Goal: Task Accomplishment & Management: Manage account settings

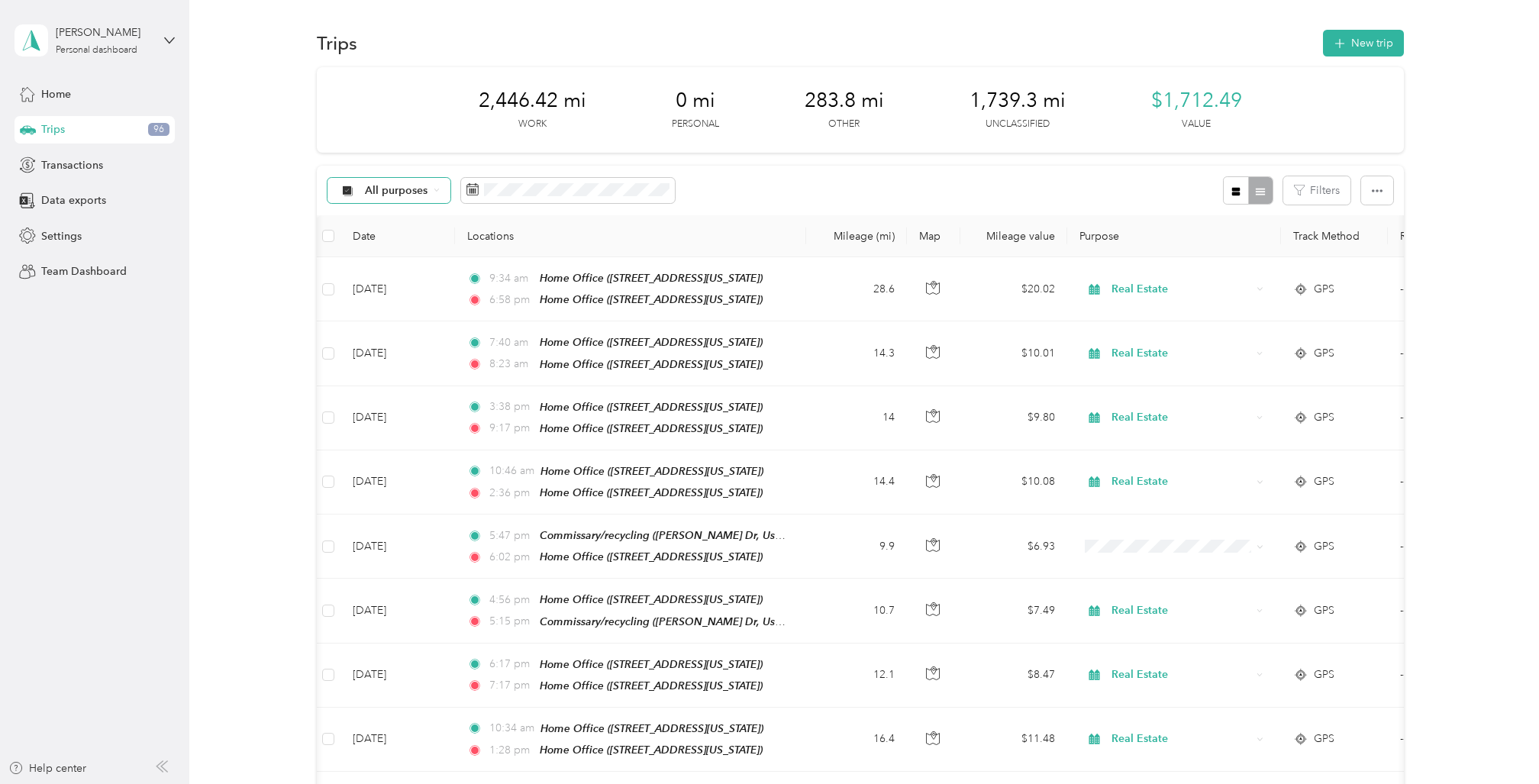
click at [440, 189] on div "All purposes" at bounding box center [389, 190] width 123 height 26
click at [439, 192] on icon at bounding box center [437, 189] width 6 height 6
click at [409, 238] on span "Unclassified" at bounding box center [402, 245] width 74 height 16
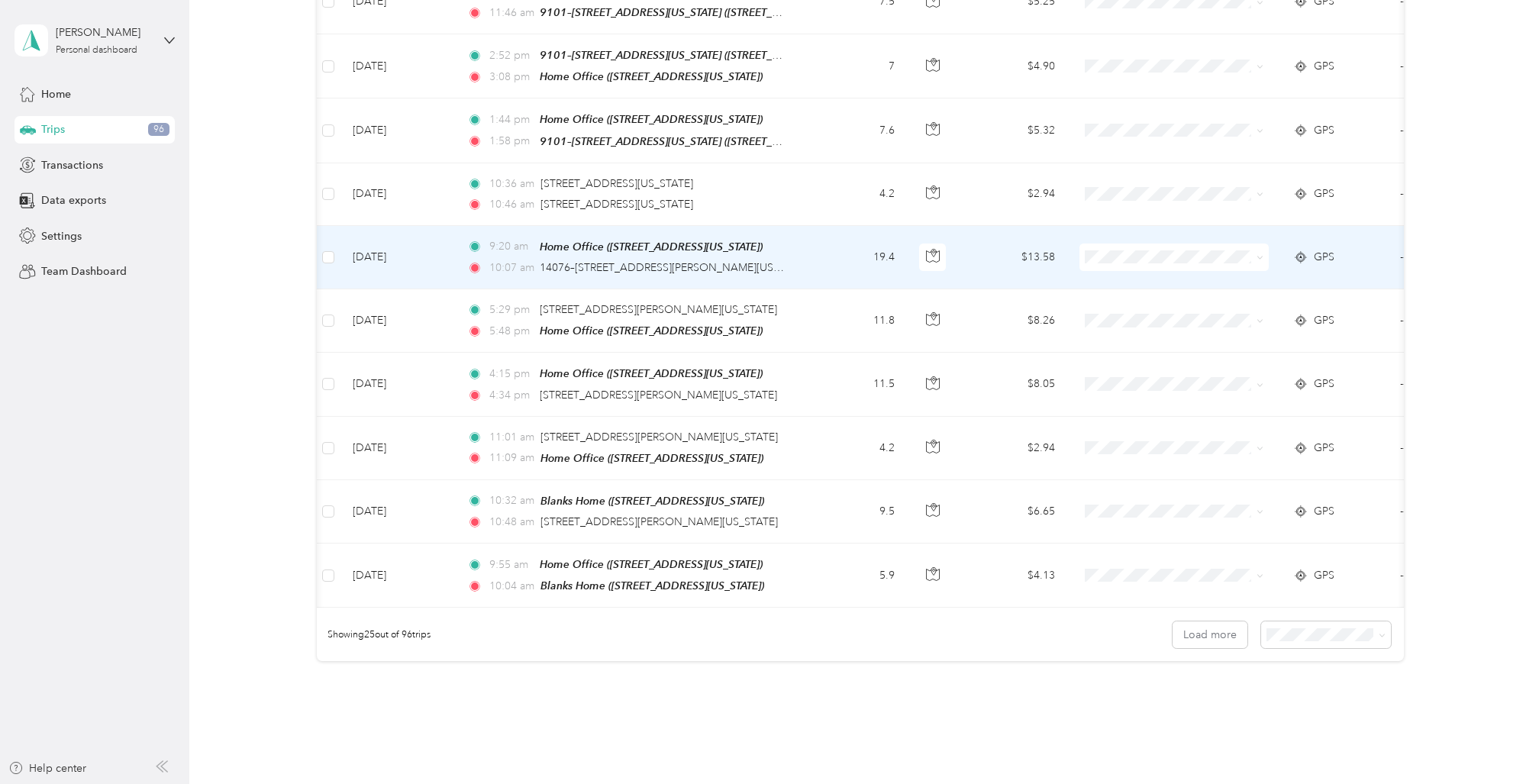
scroll to position [1301, 0]
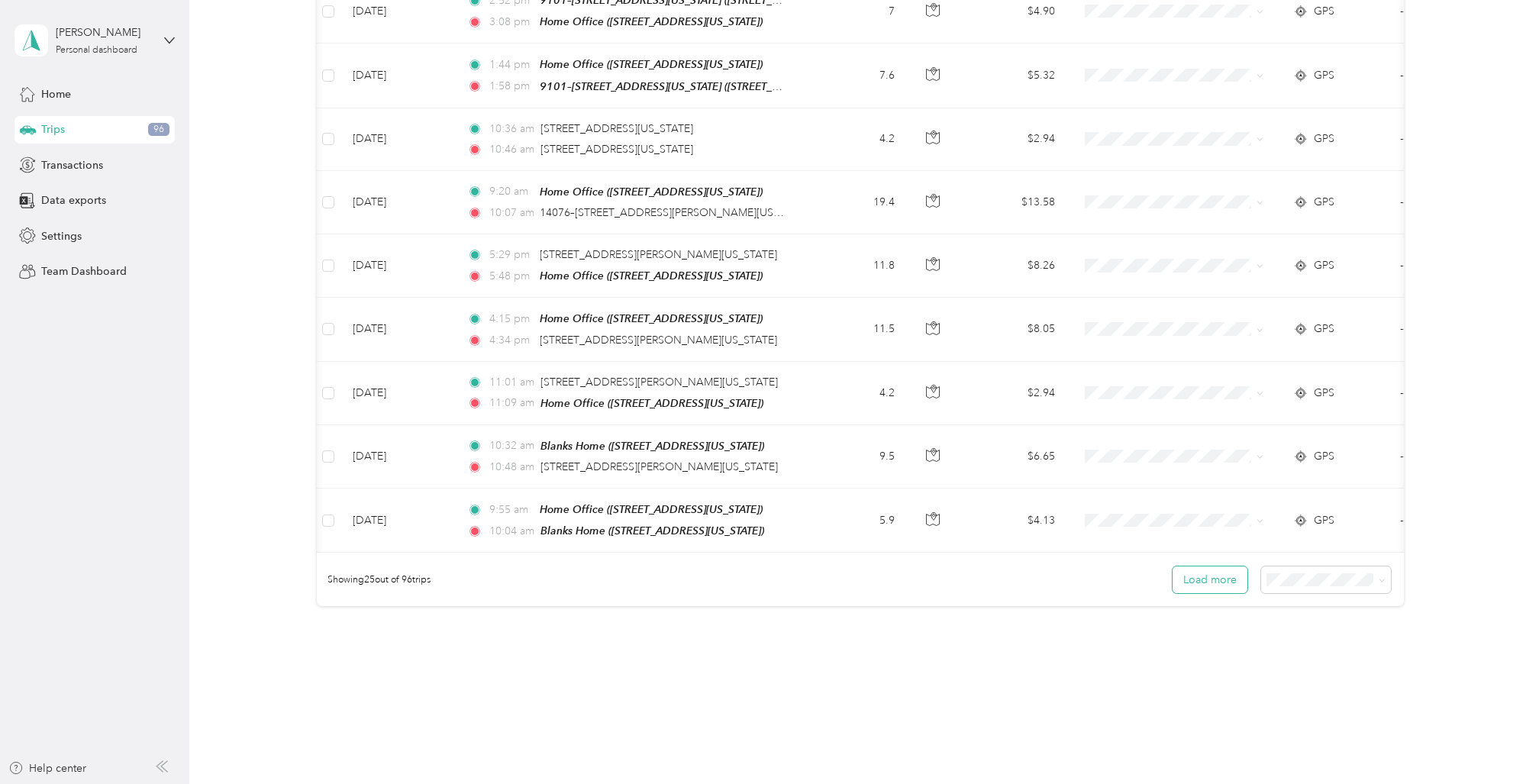
click at [1224, 566] on button "Load more" at bounding box center [1210, 579] width 75 height 26
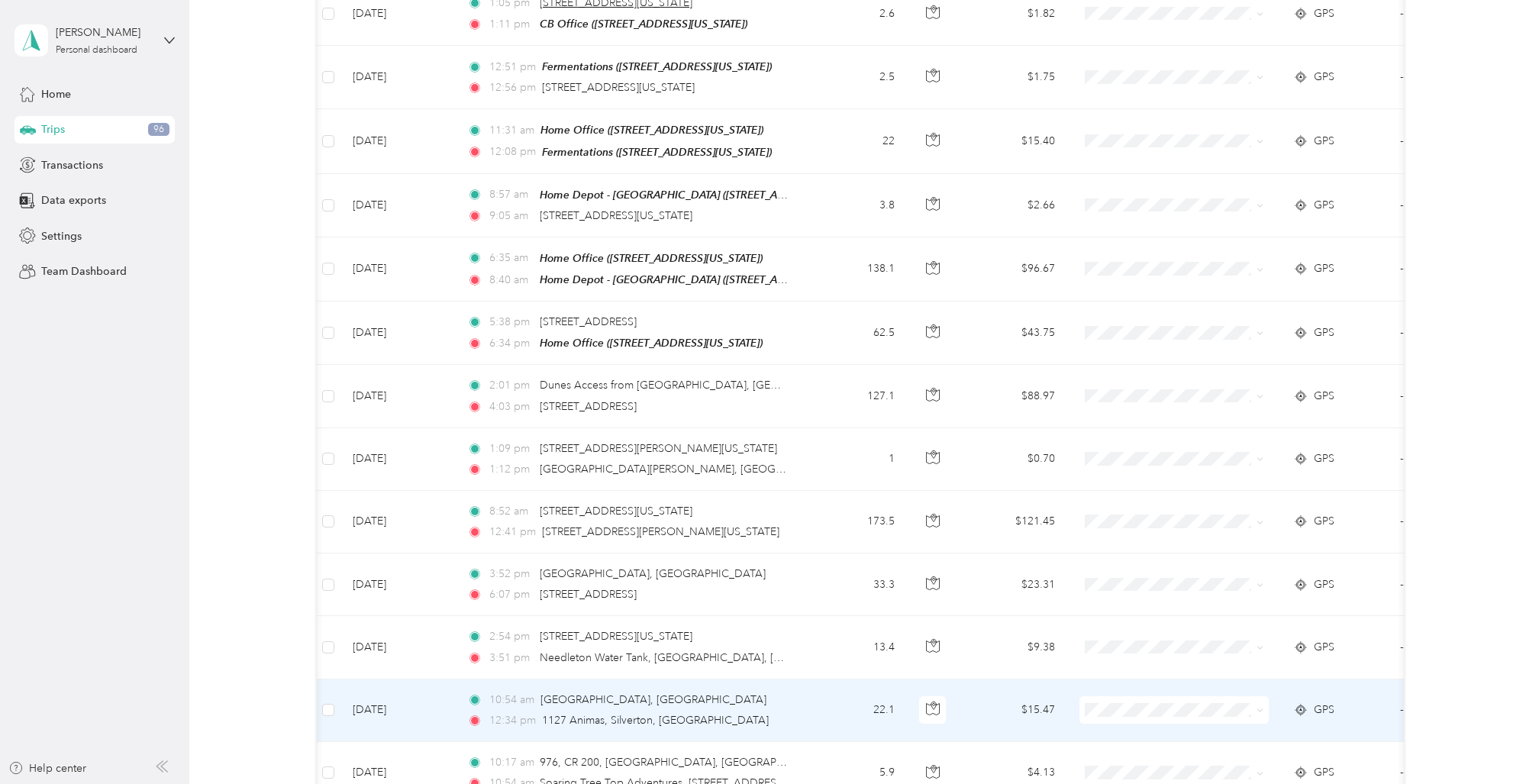
scroll to position [1997, 0]
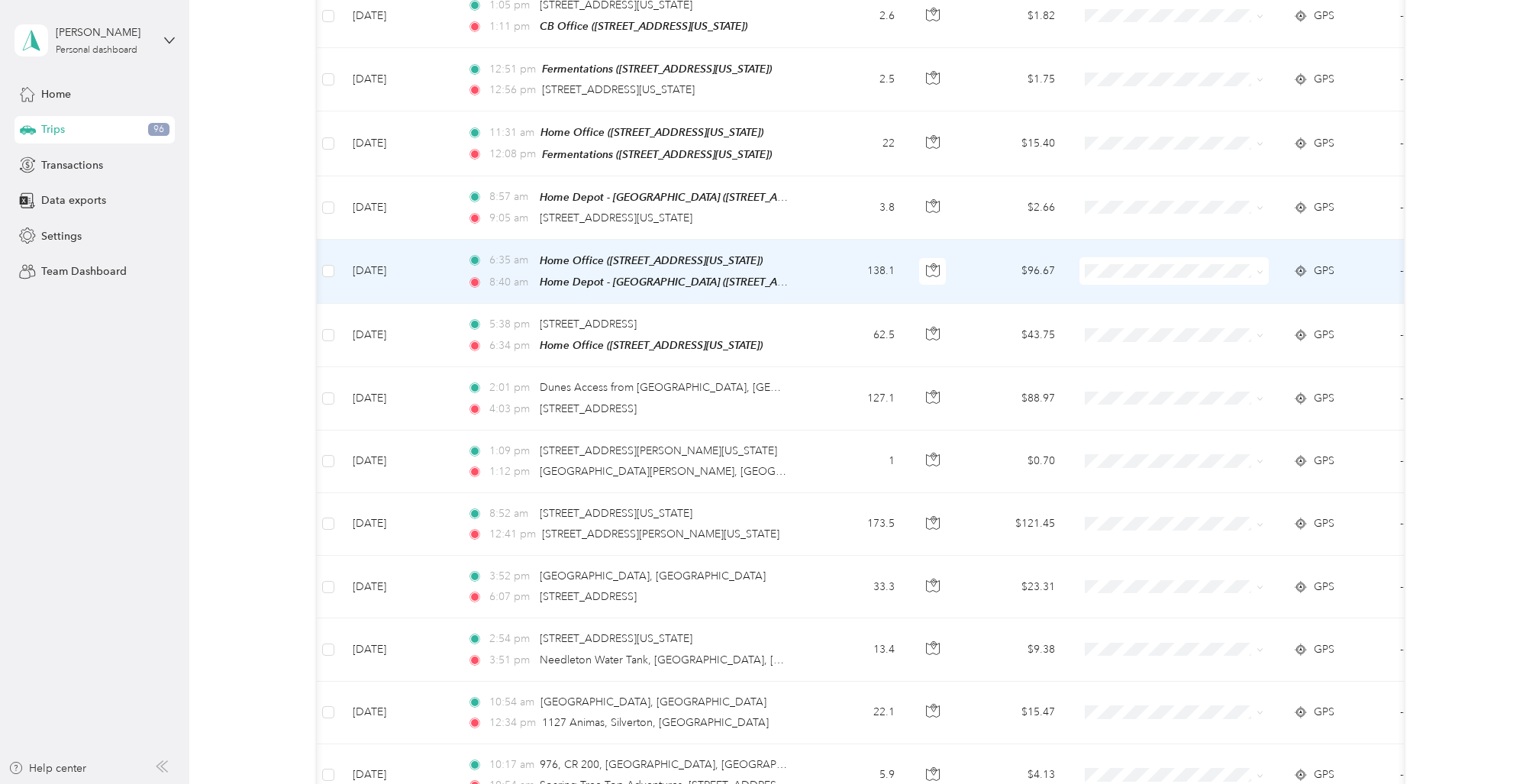
click at [828, 239] on td "138.1" at bounding box center [857, 271] width 100 height 64
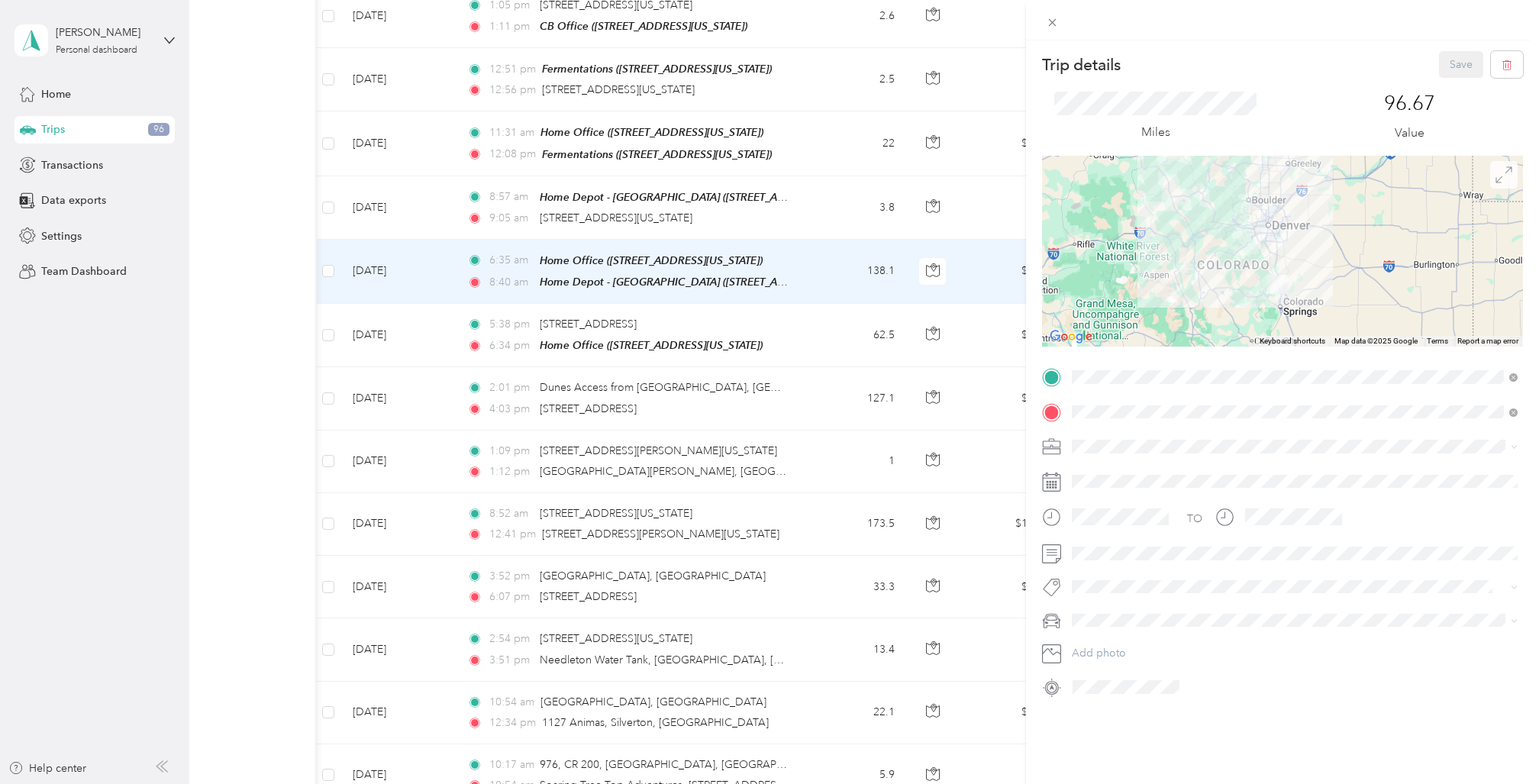
click at [1511, 172] on icon at bounding box center [1504, 174] width 17 height 17
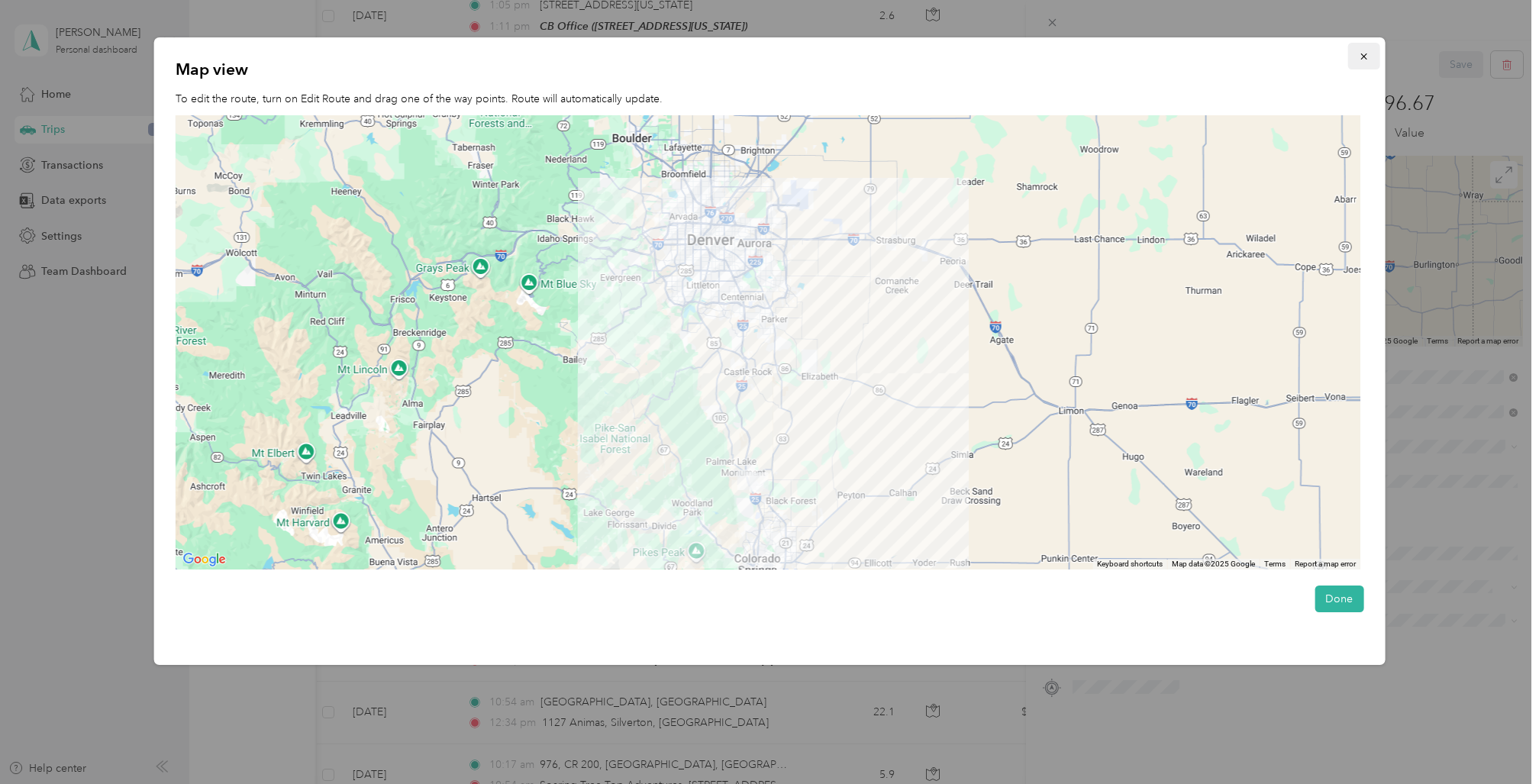
click at [1359, 55] on icon "button" at bounding box center [1364, 56] width 11 height 11
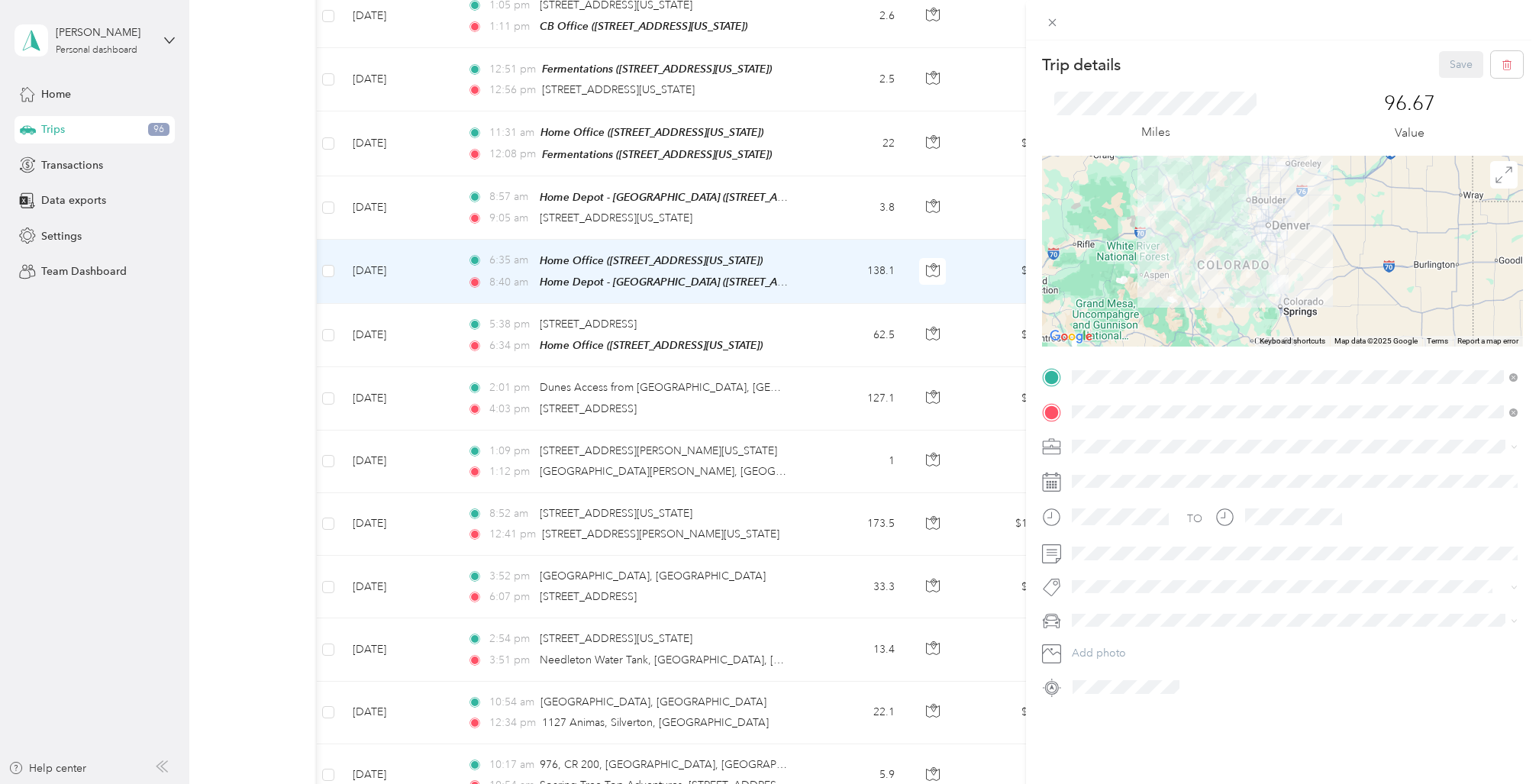
click at [328, 230] on div "Trip details Save This trip cannot be edited because it is either under review,…" at bounding box center [770, 392] width 1539 height 784
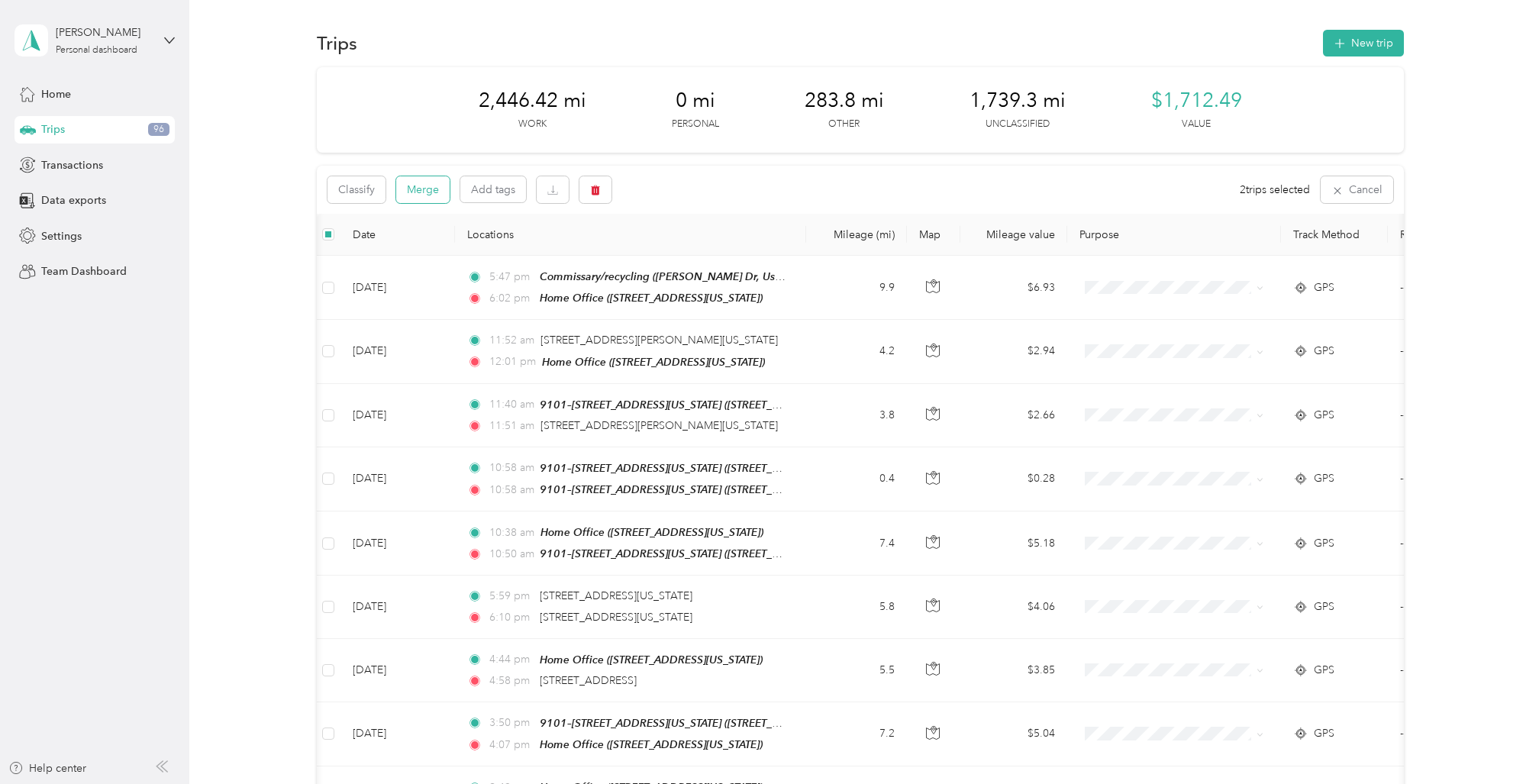
click at [426, 188] on button "Merge" at bounding box center [423, 189] width 54 height 26
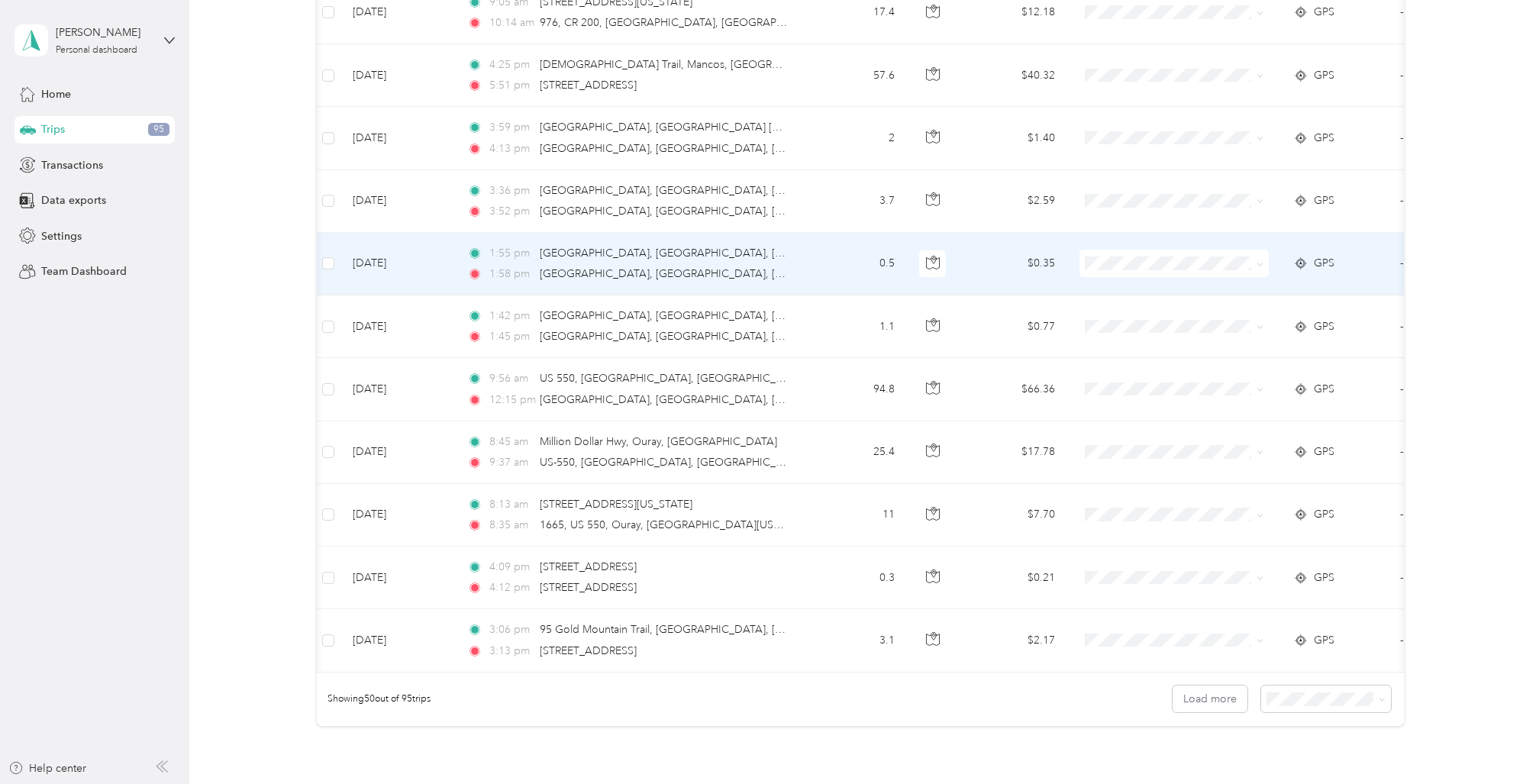
scroll to position [2863, 0]
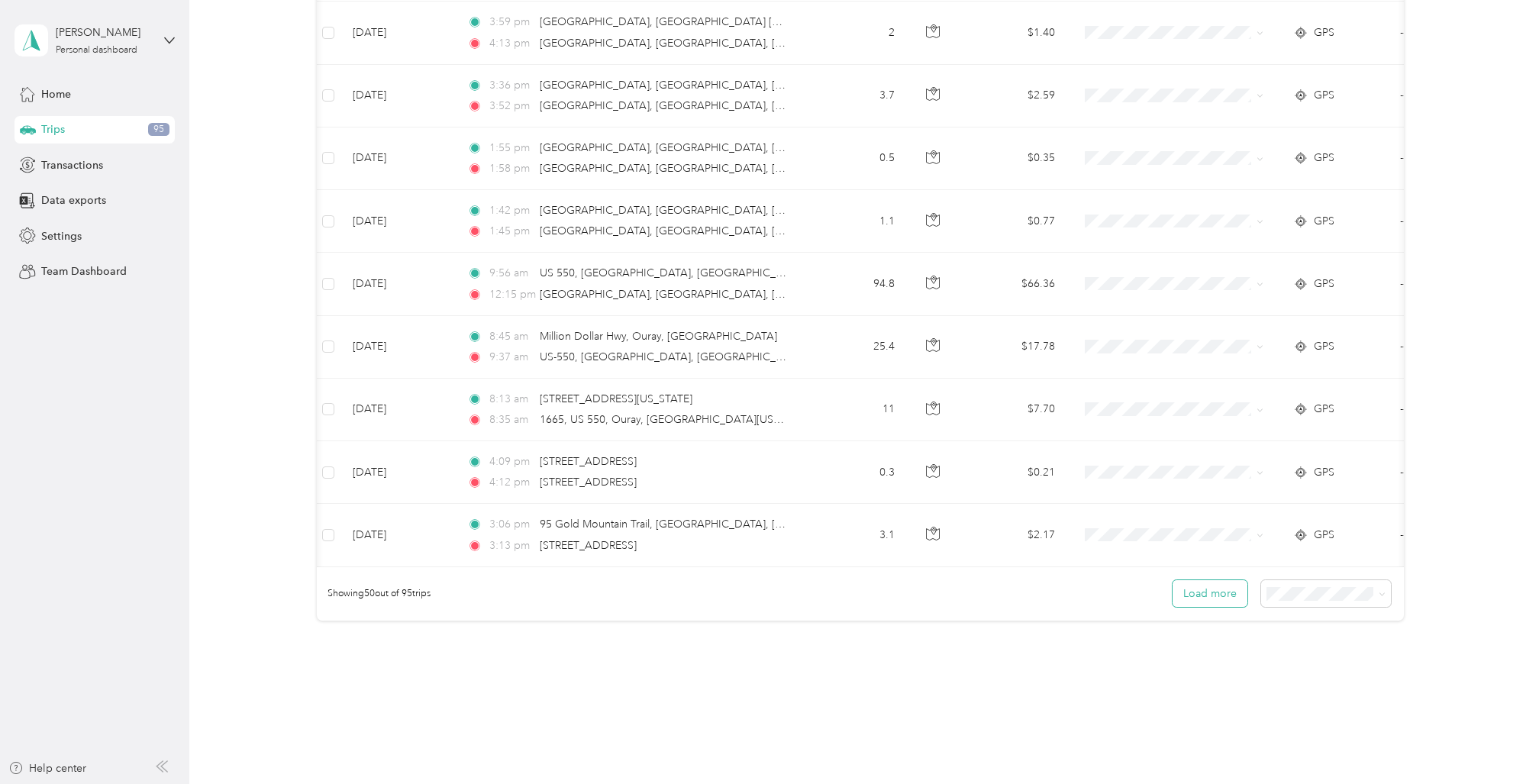
click at [1221, 580] on button "Load more" at bounding box center [1210, 593] width 75 height 26
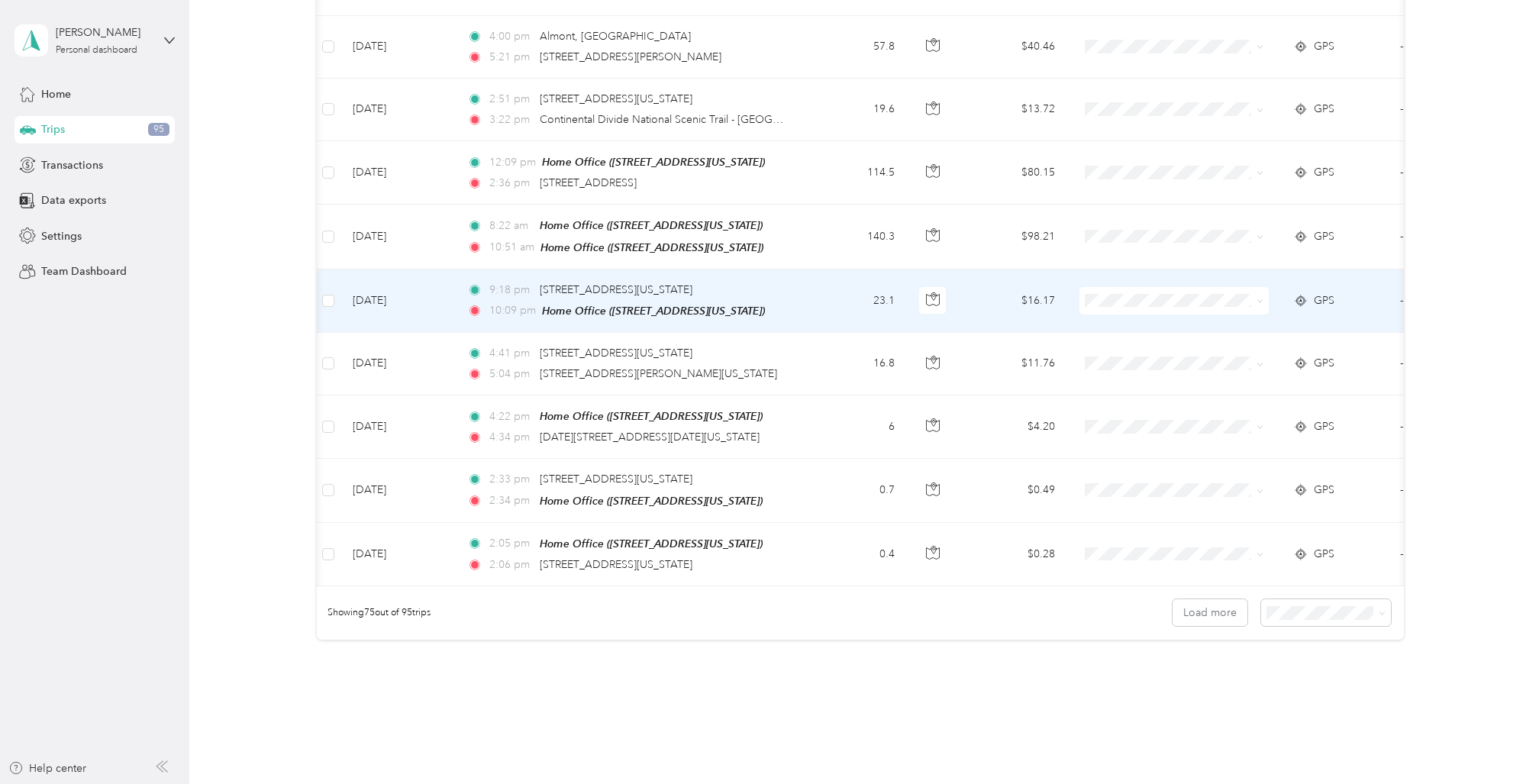
scroll to position [4425, 0]
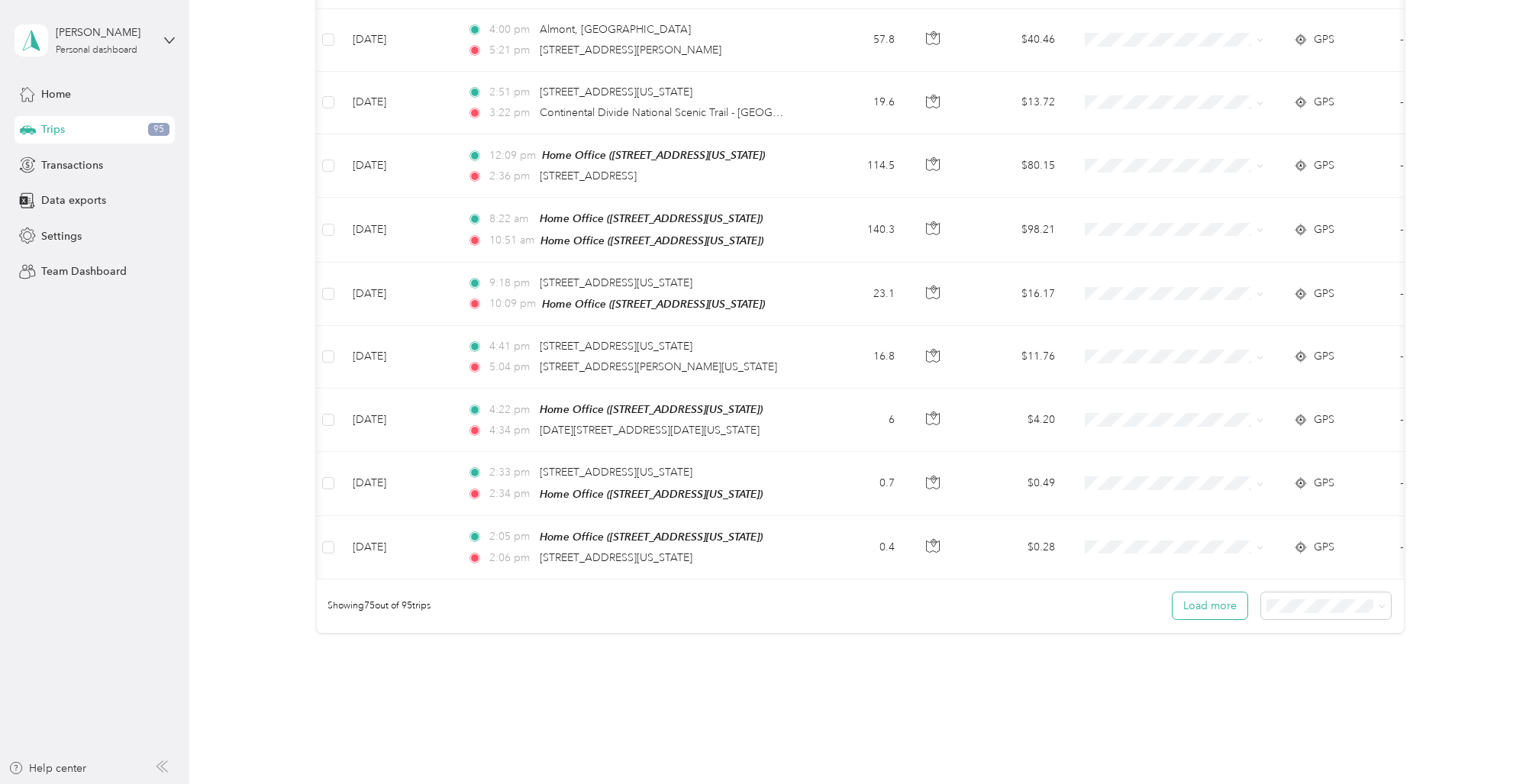
click at [1217, 592] on button "Load more" at bounding box center [1210, 605] width 75 height 26
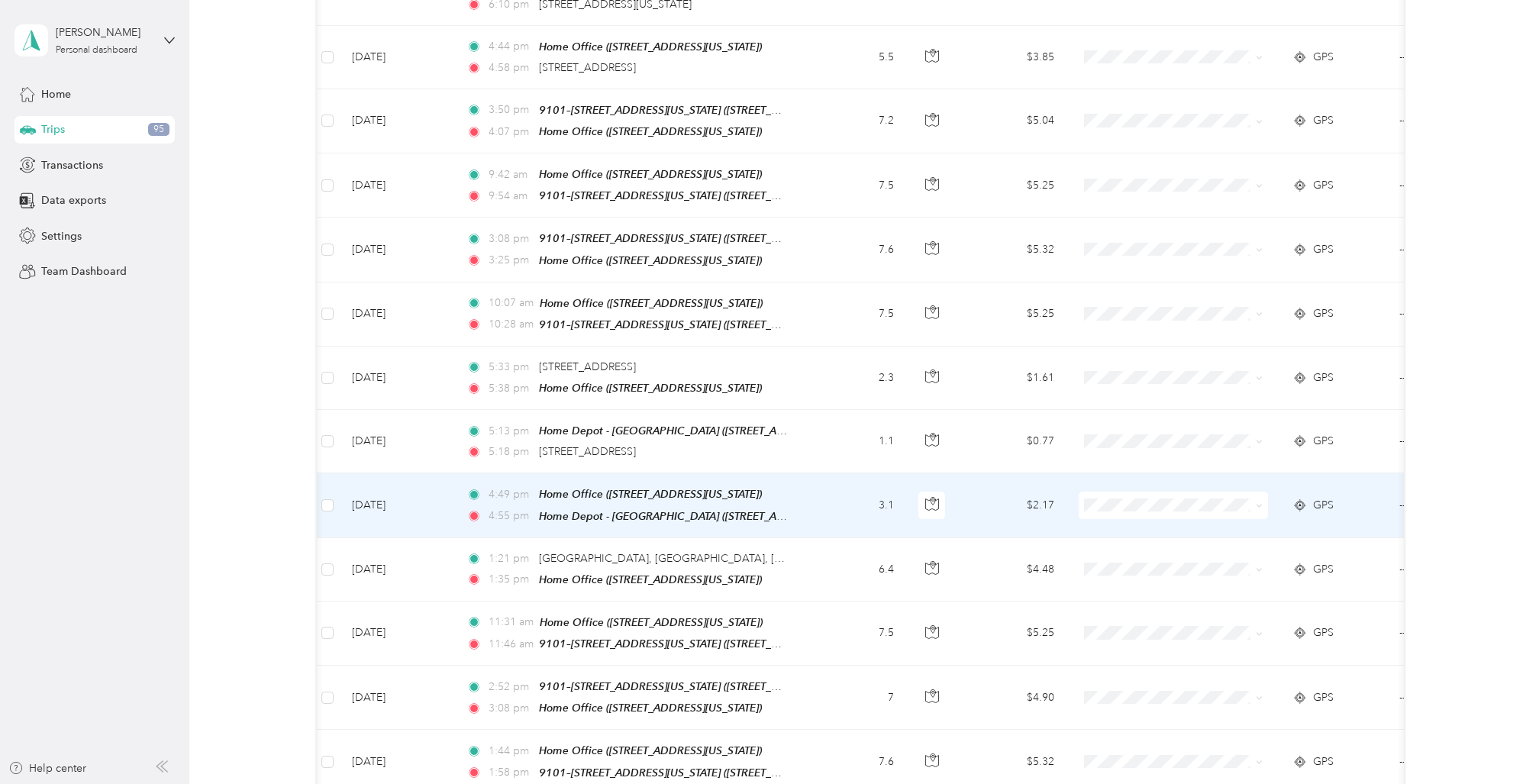
scroll to position [0, 0]
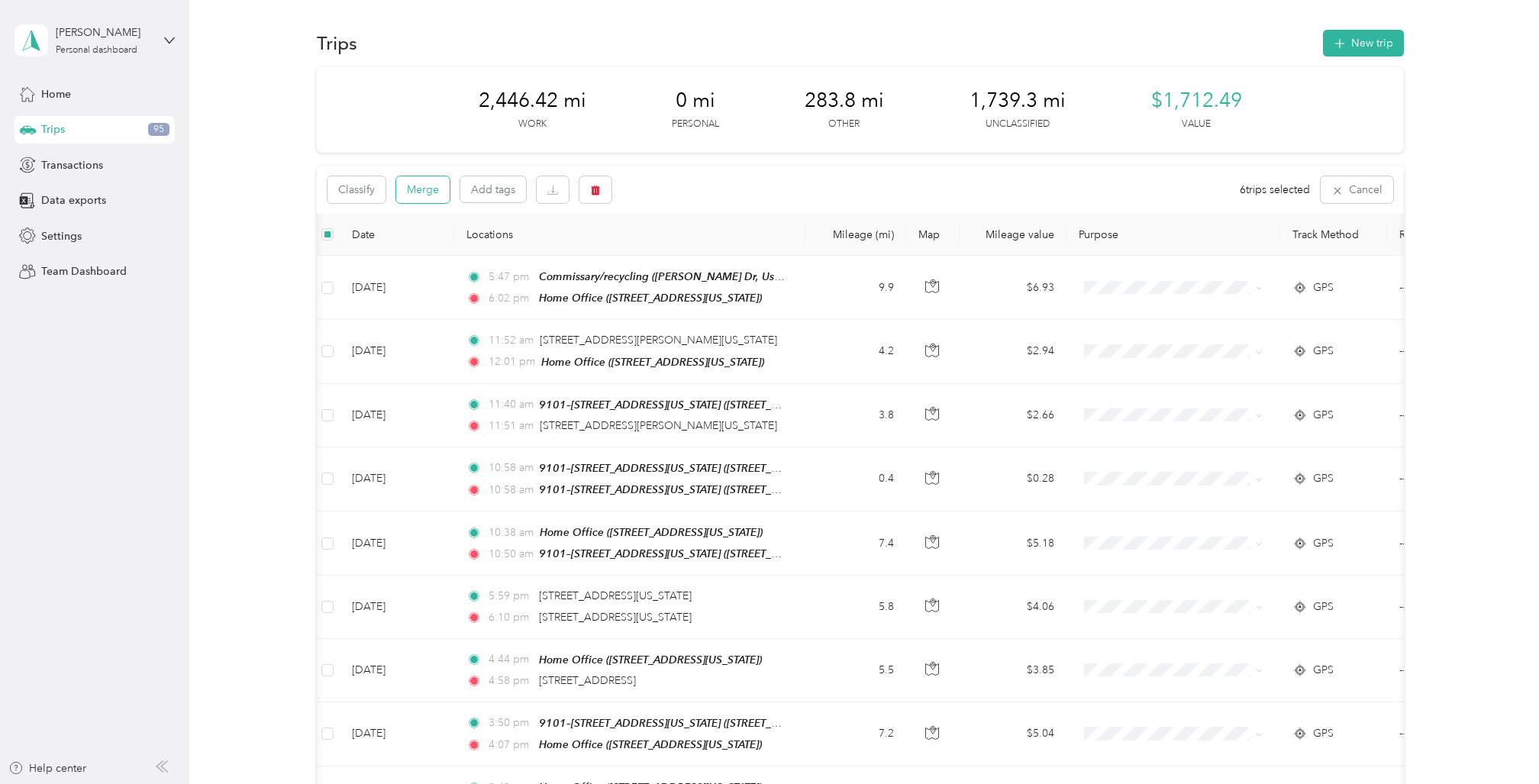
click at [424, 187] on button "Merge" at bounding box center [423, 189] width 54 height 26
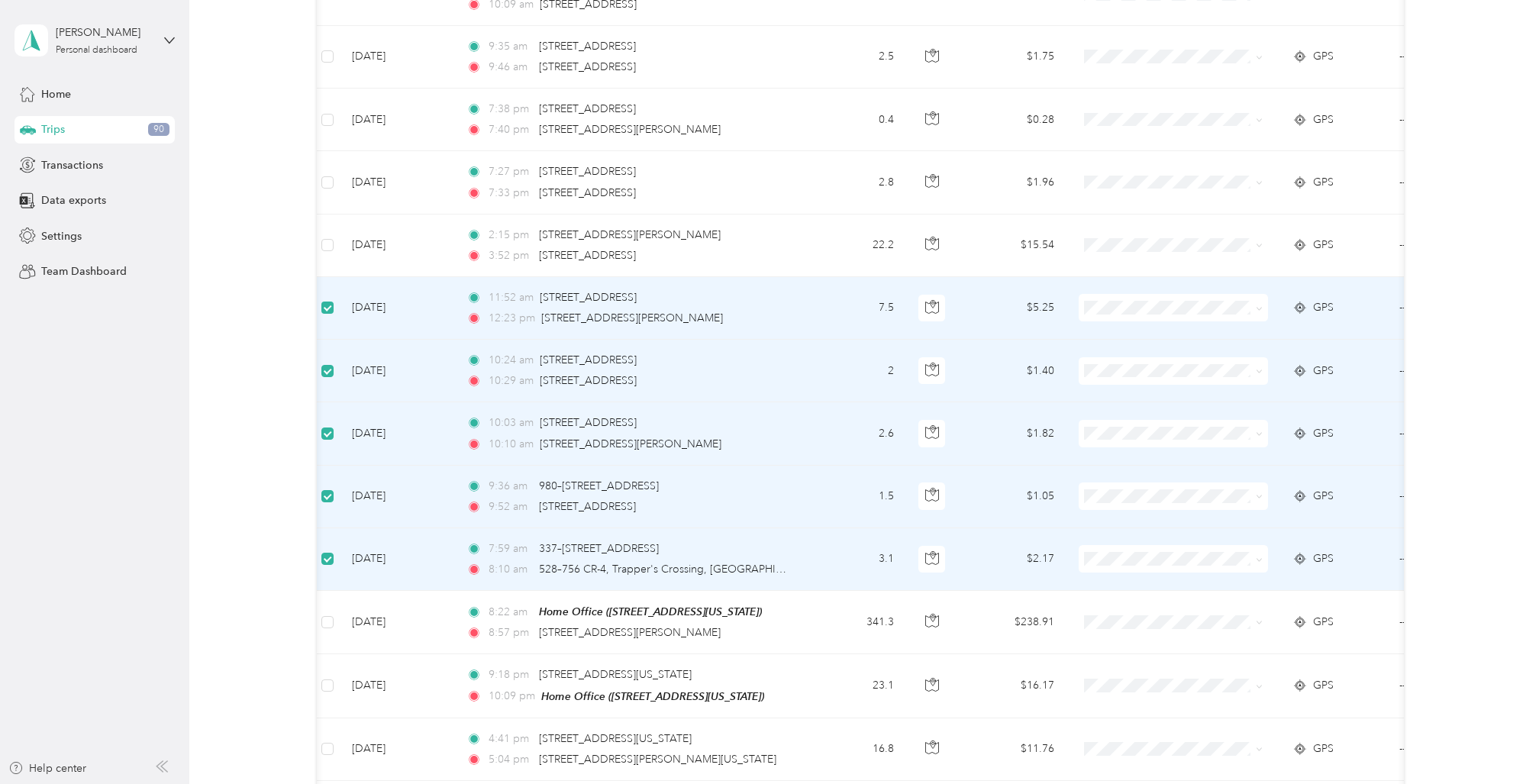
scroll to position [3701, 0]
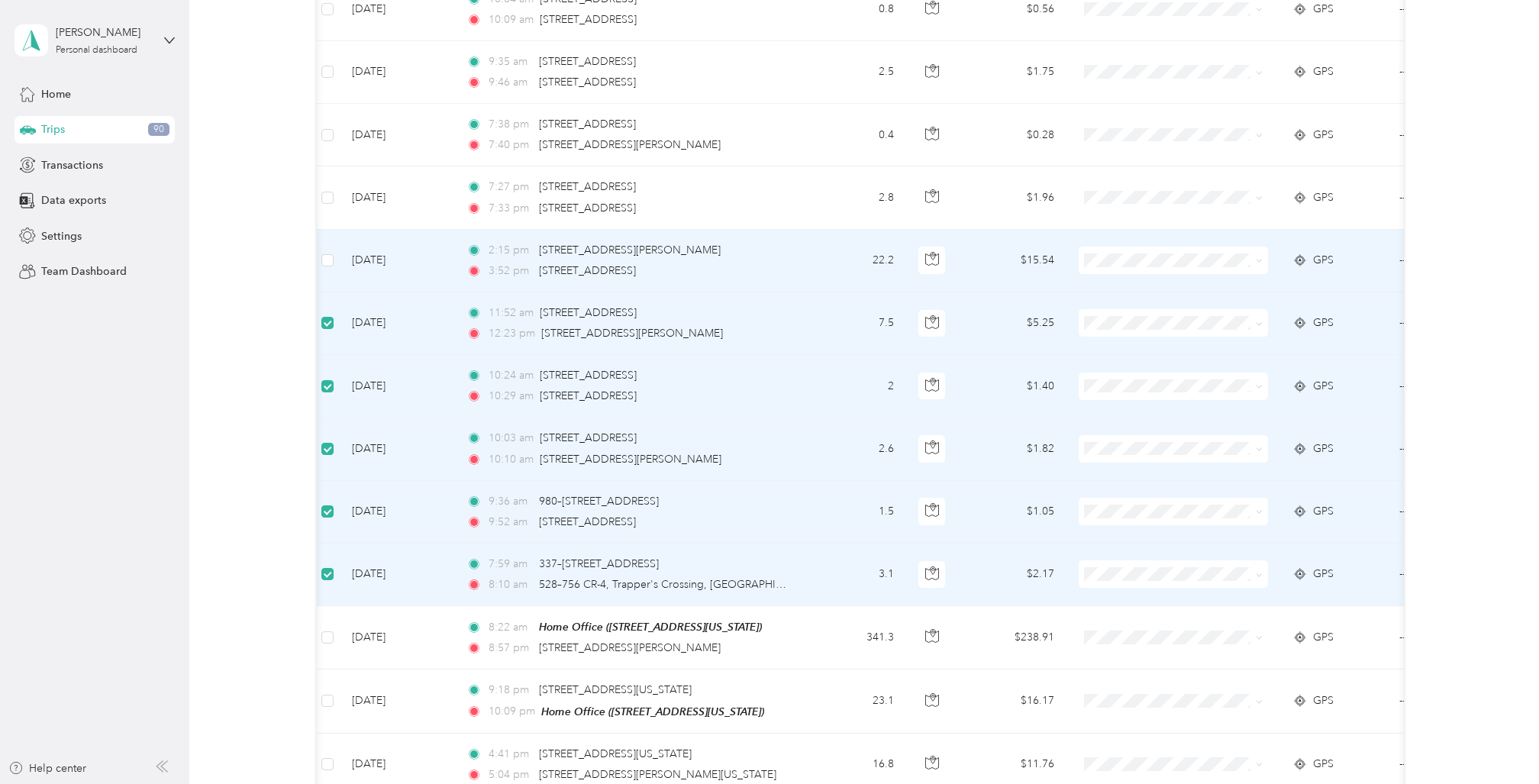
click at [334, 230] on td at bounding box center [328, 260] width 25 height 62
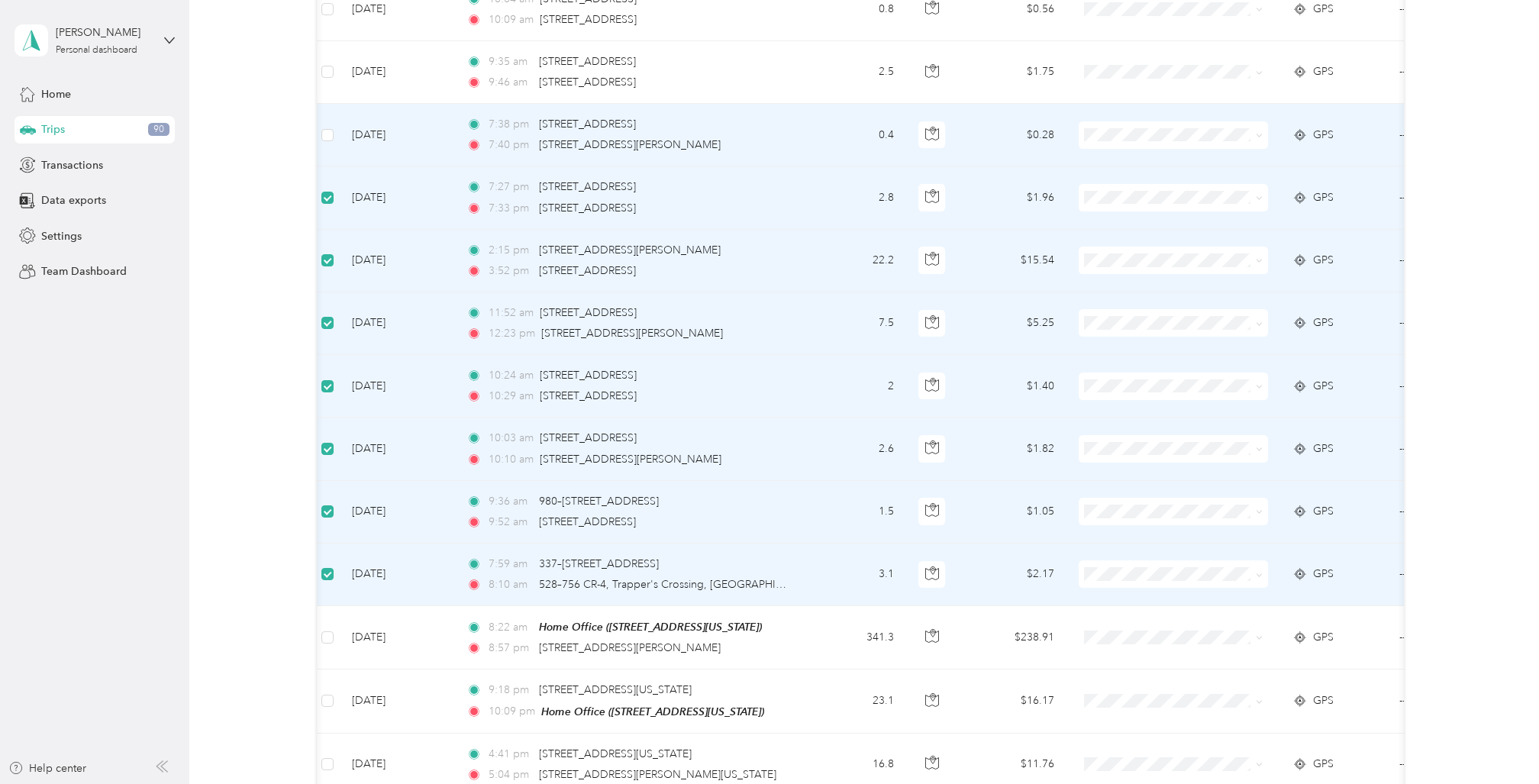
click at [335, 104] on td at bounding box center [328, 135] width 25 height 62
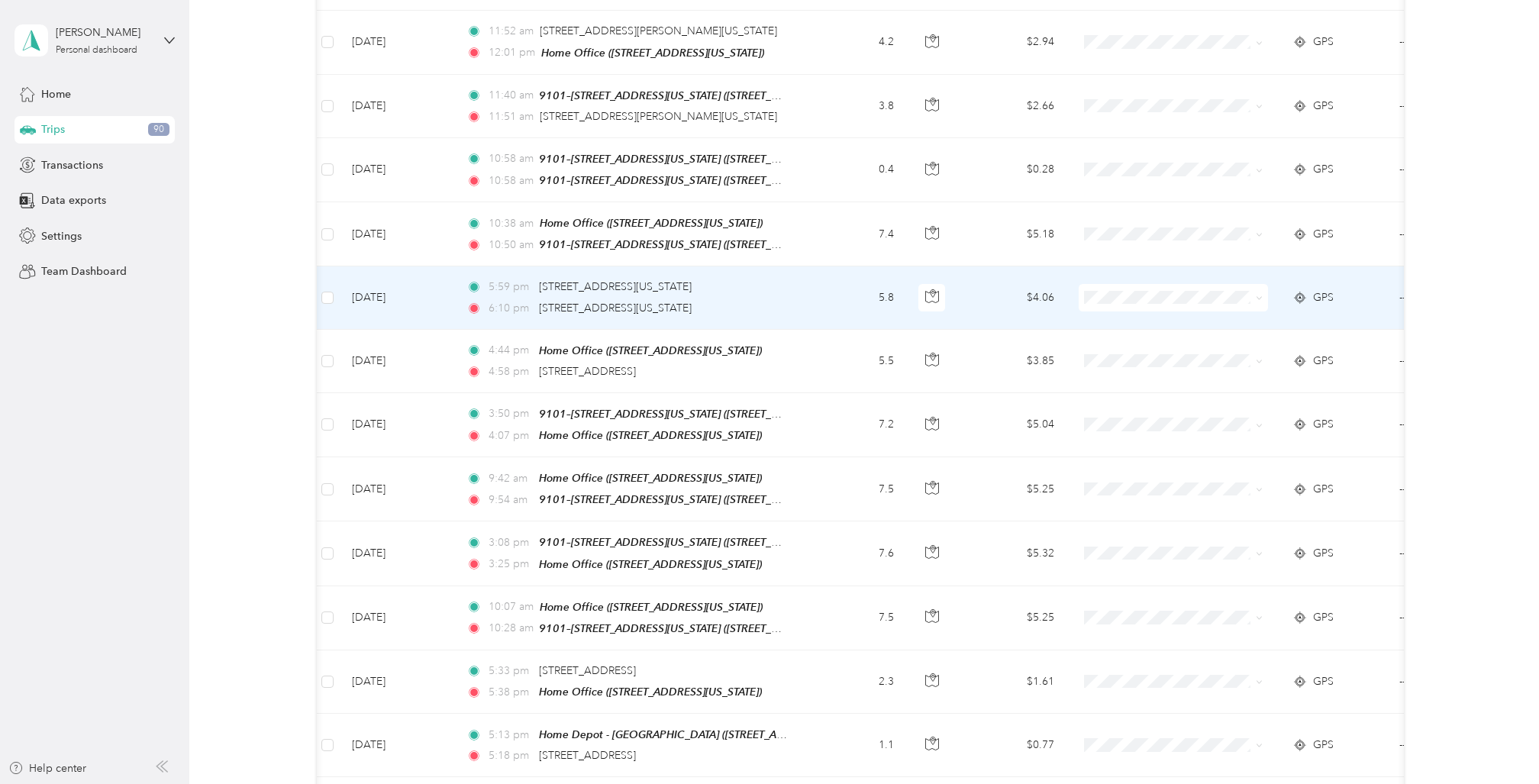
scroll to position [0, 0]
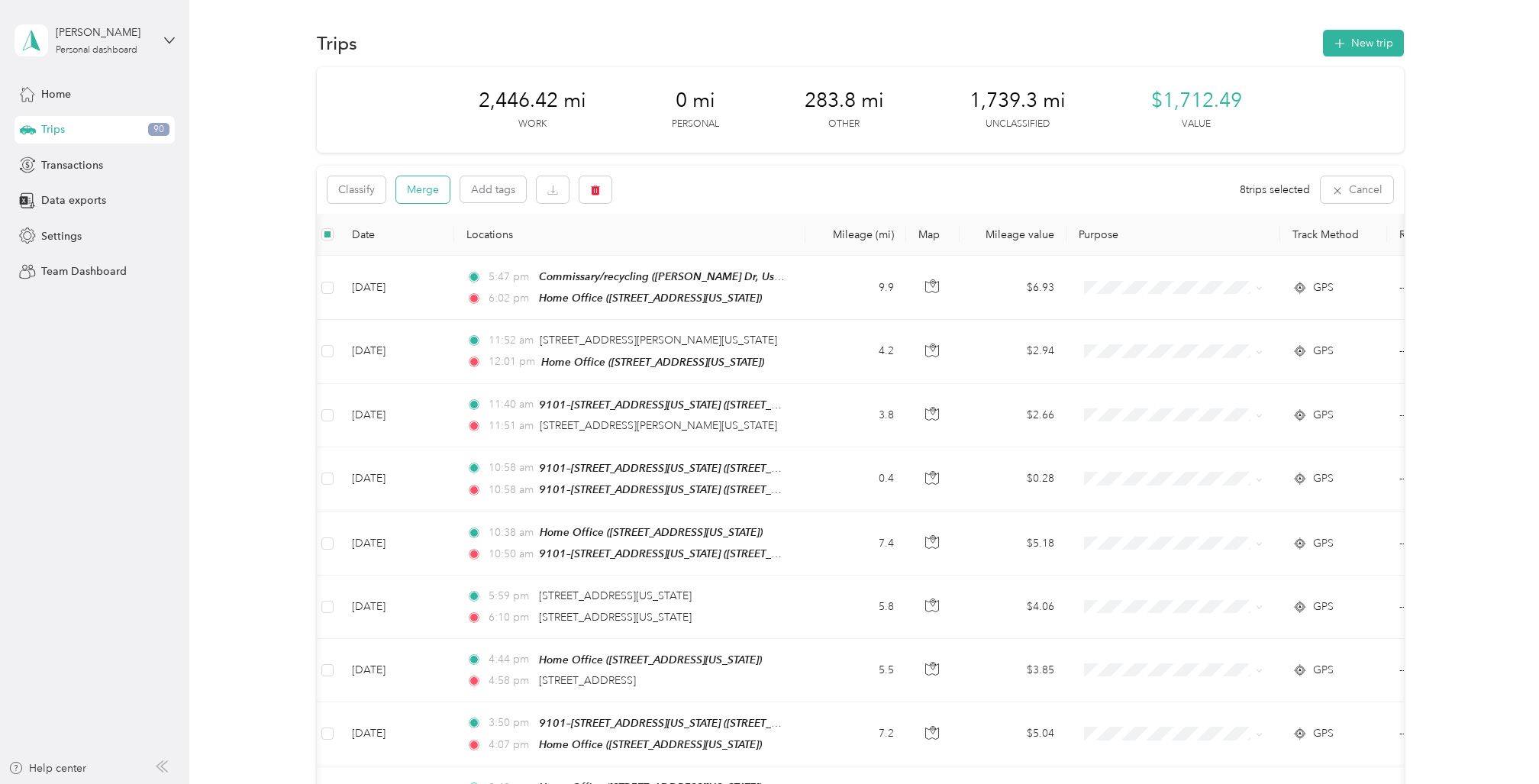
click at [421, 185] on button "Merge" at bounding box center [423, 189] width 54 height 26
click at [420, 193] on button "Merge" at bounding box center [423, 189] width 54 height 26
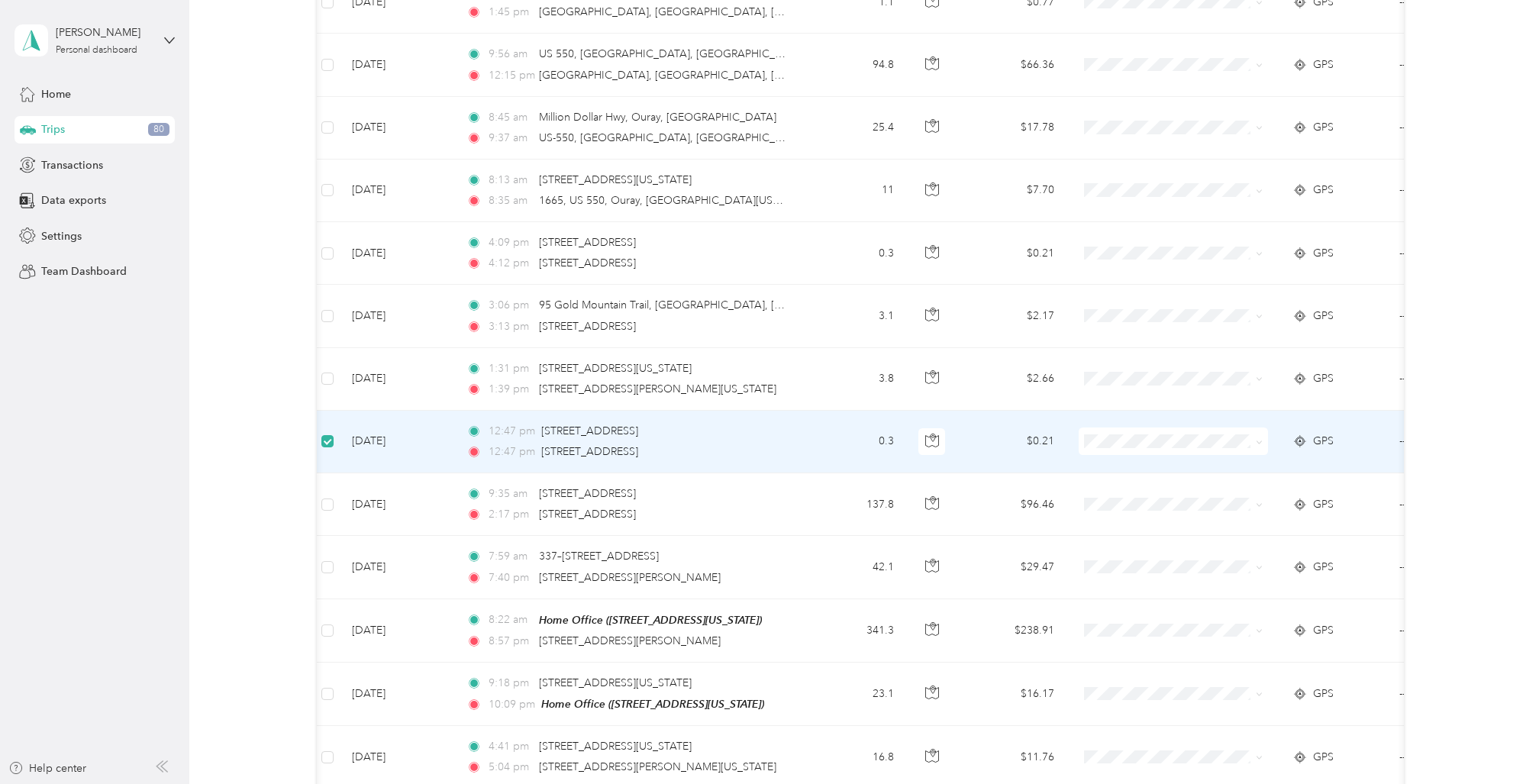
scroll to position [3080, 0]
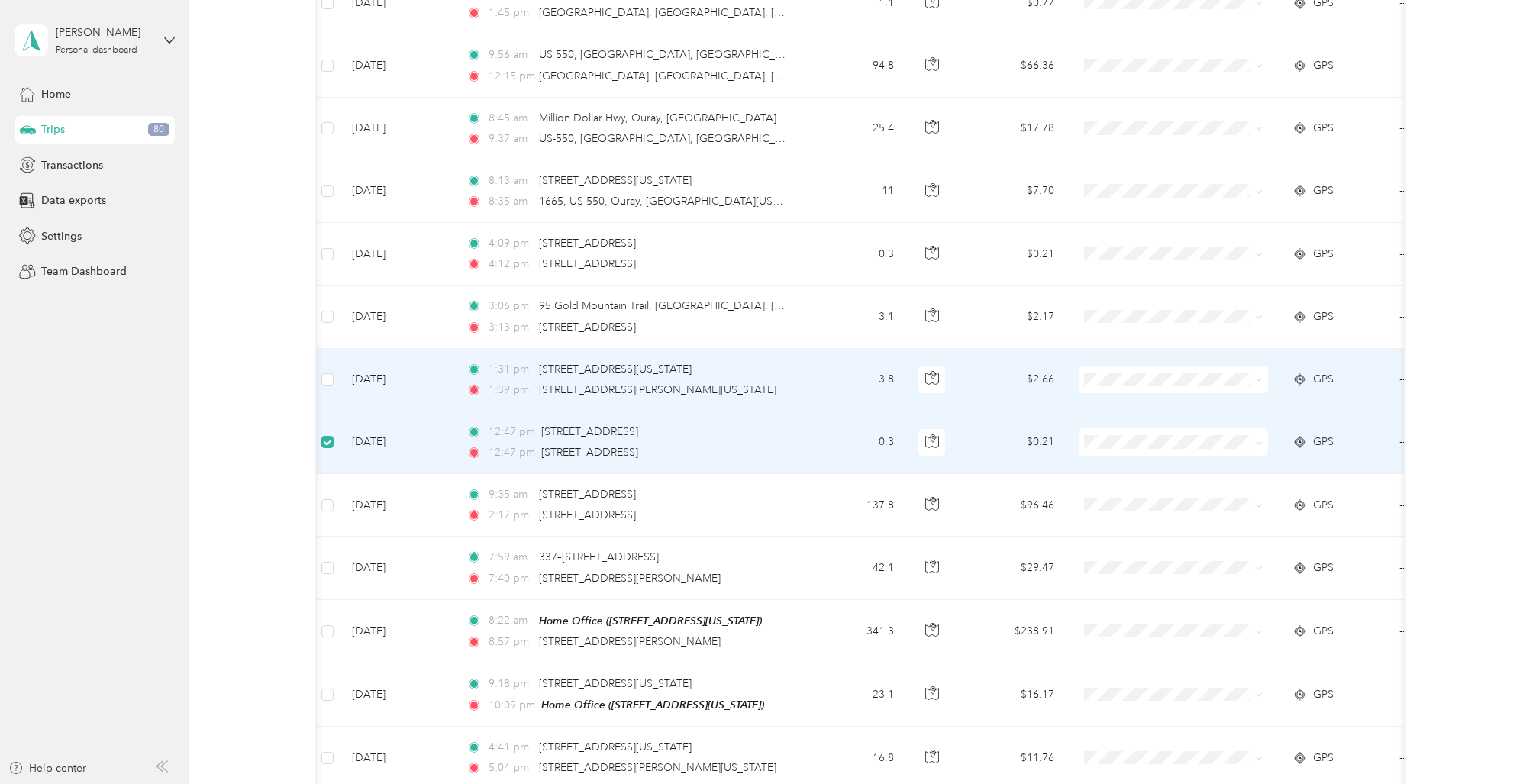
click at [332, 348] on td at bounding box center [328, 379] width 25 height 62
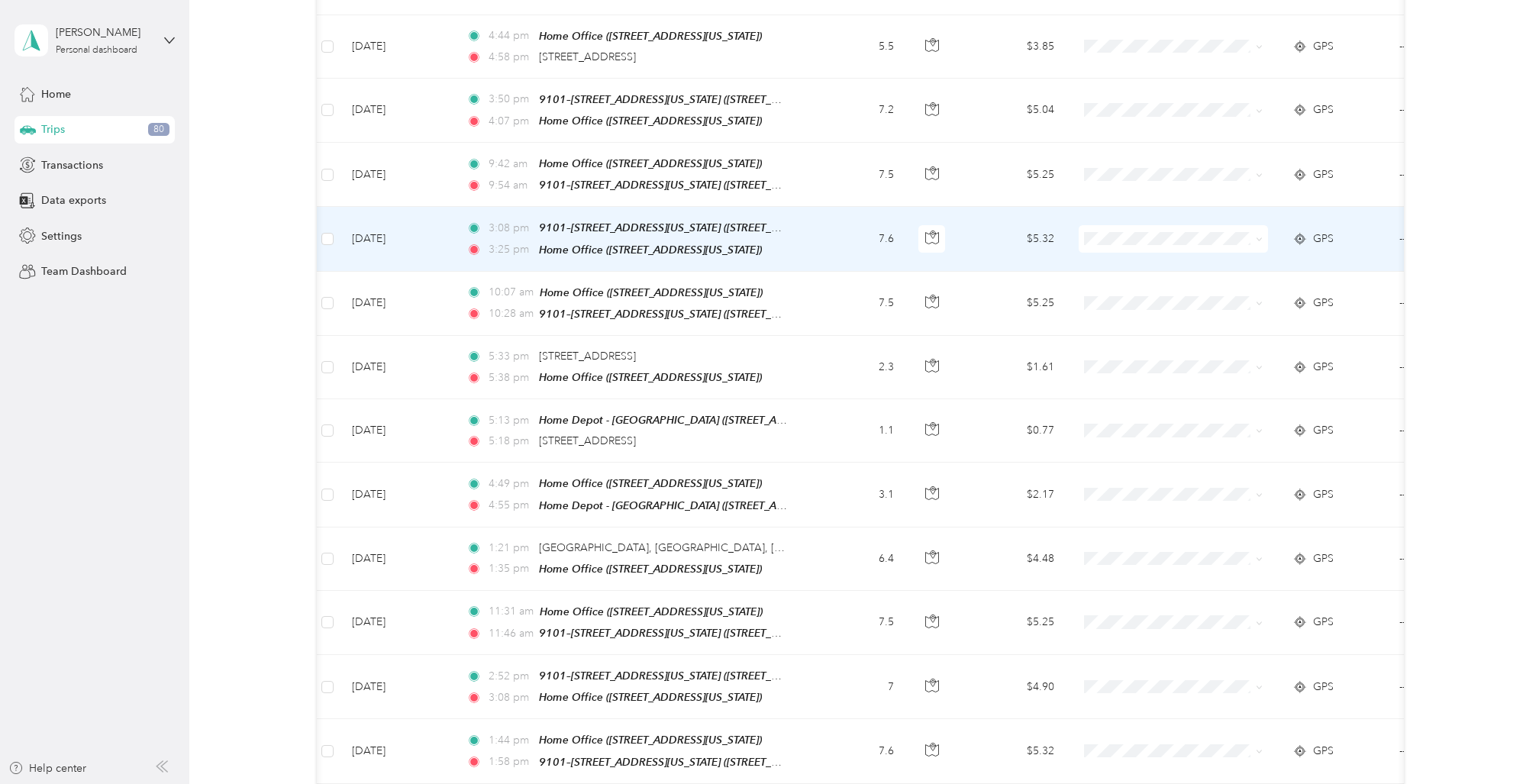
scroll to position [0, 0]
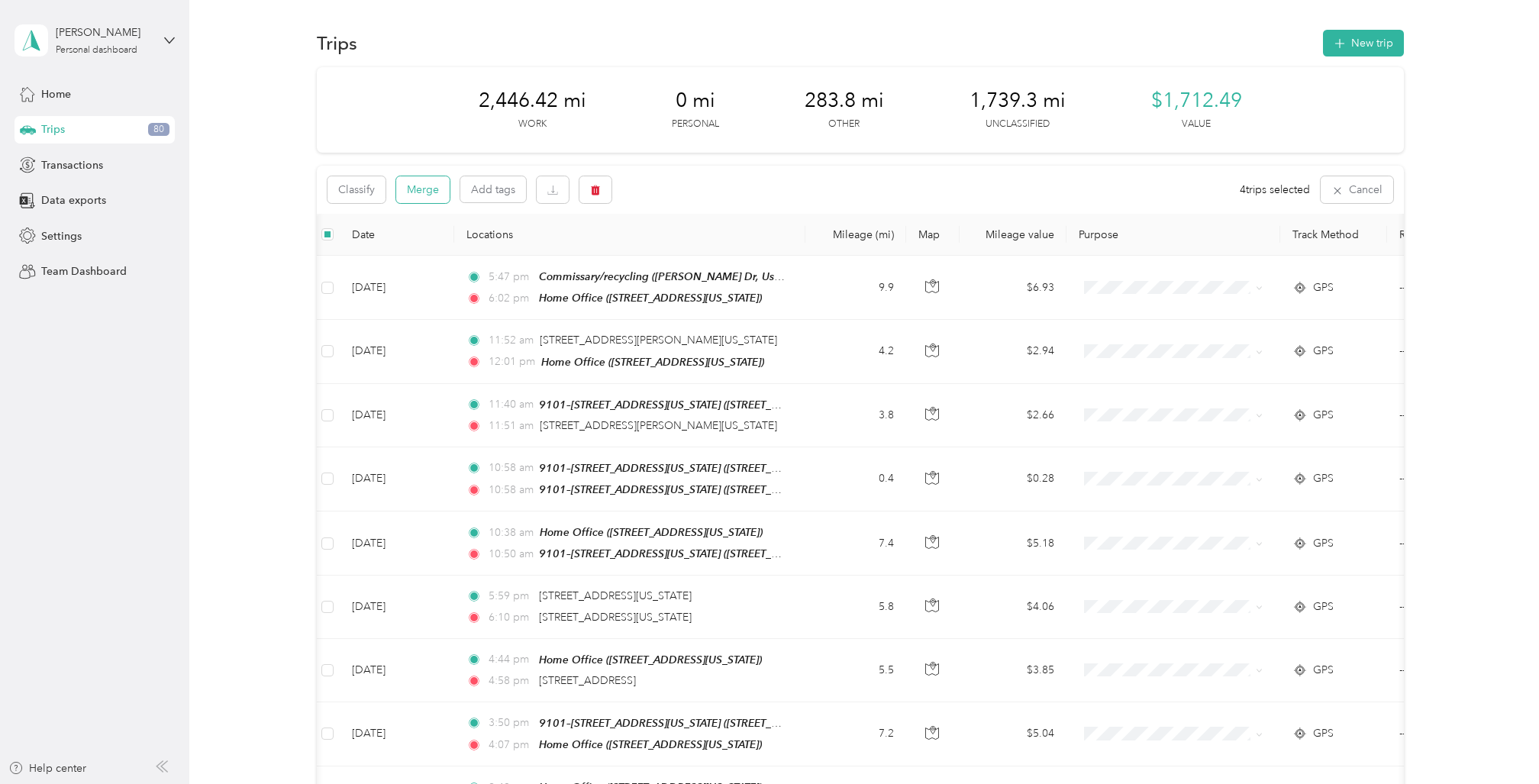
click at [423, 185] on button "Merge" at bounding box center [423, 189] width 54 height 26
click at [424, 189] on button "Merge" at bounding box center [423, 189] width 54 height 26
click at [421, 187] on button "Merge" at bounding box center [423, 189] width 54 height 26
click at [422, 186] on button "Merge" at bounding box center [423, 189] width 54 height 26
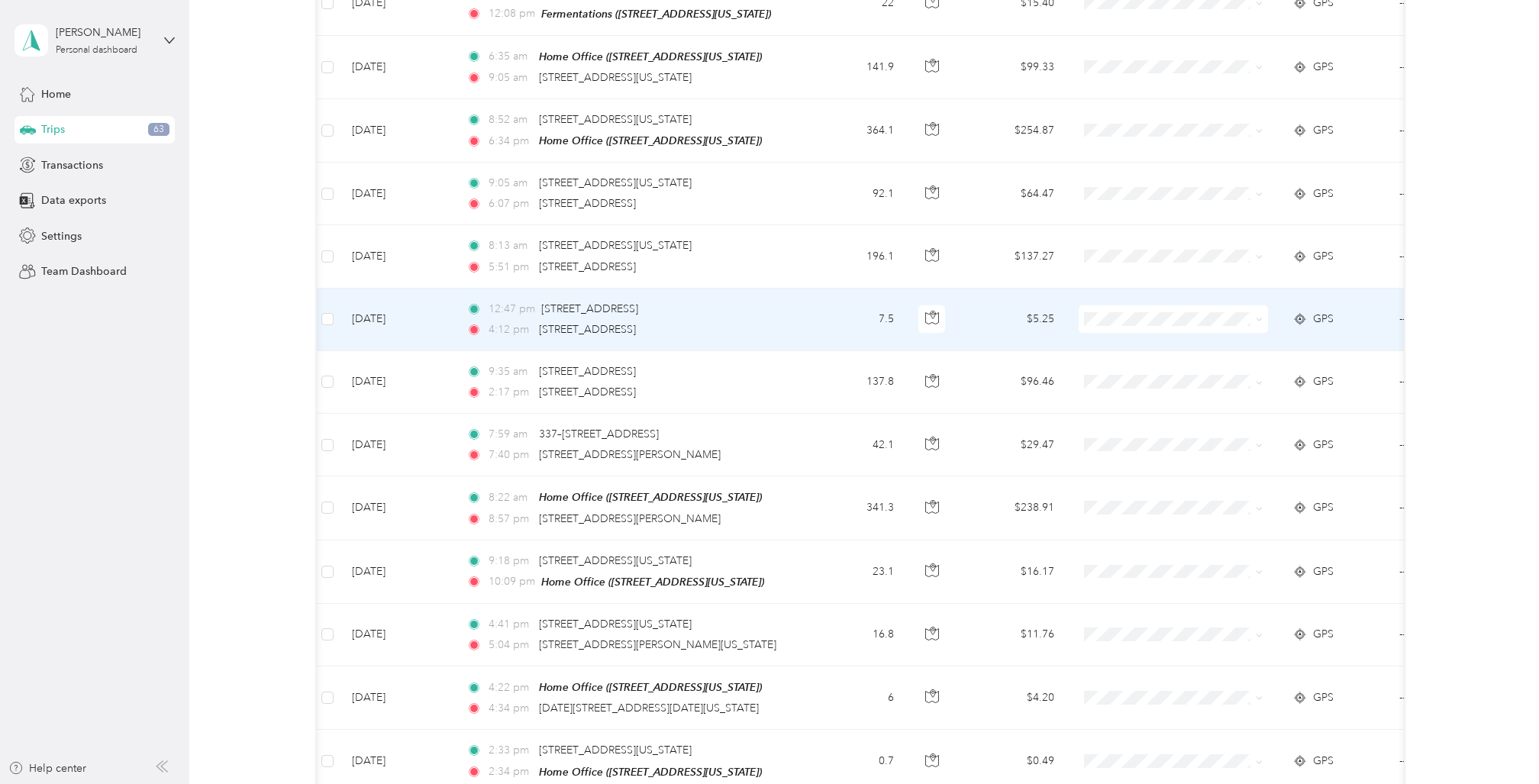
scroll to position [2149, 0]
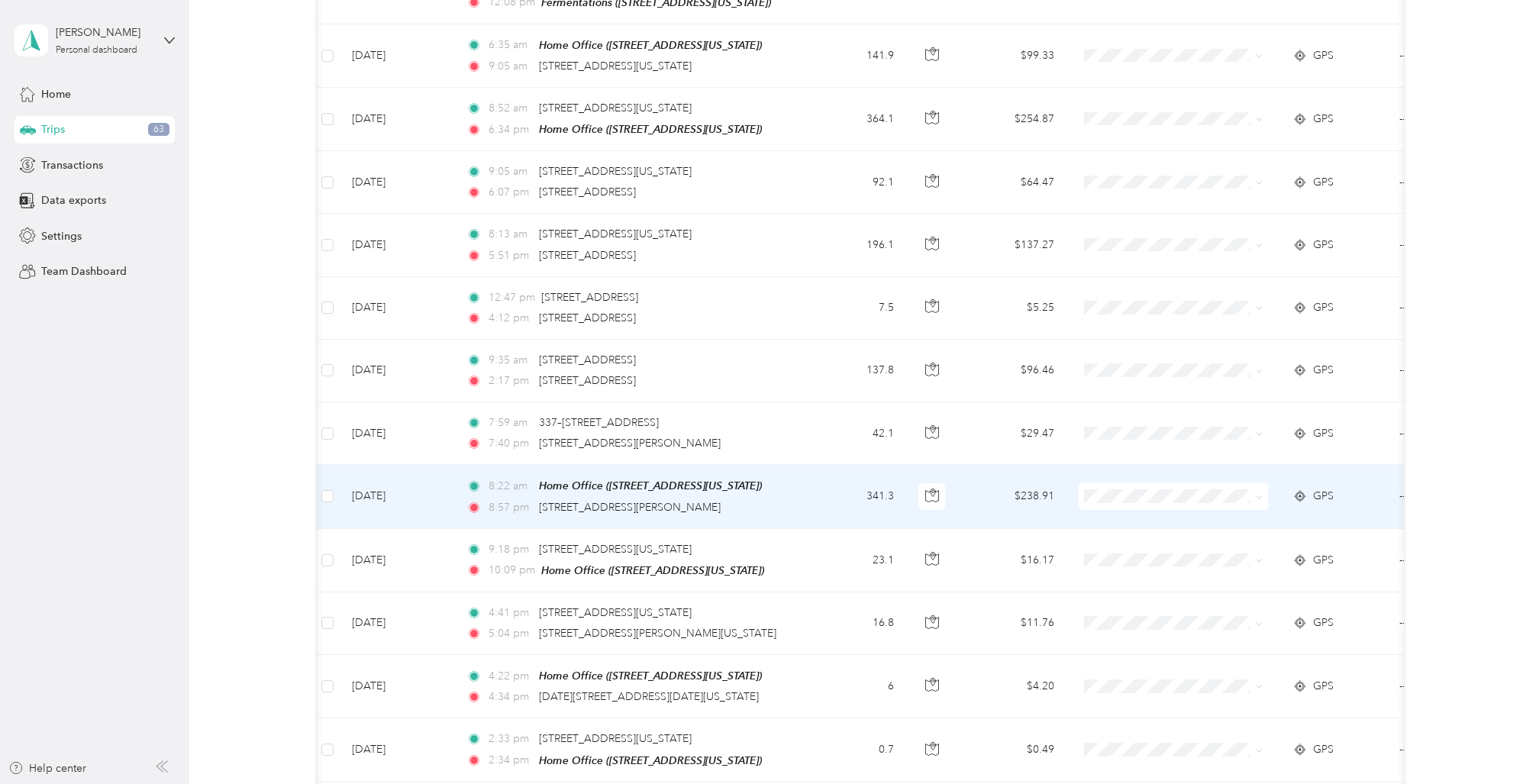
click at [817, 465] on td "341.3" at bounding box center [856, 496] width 100 height 63
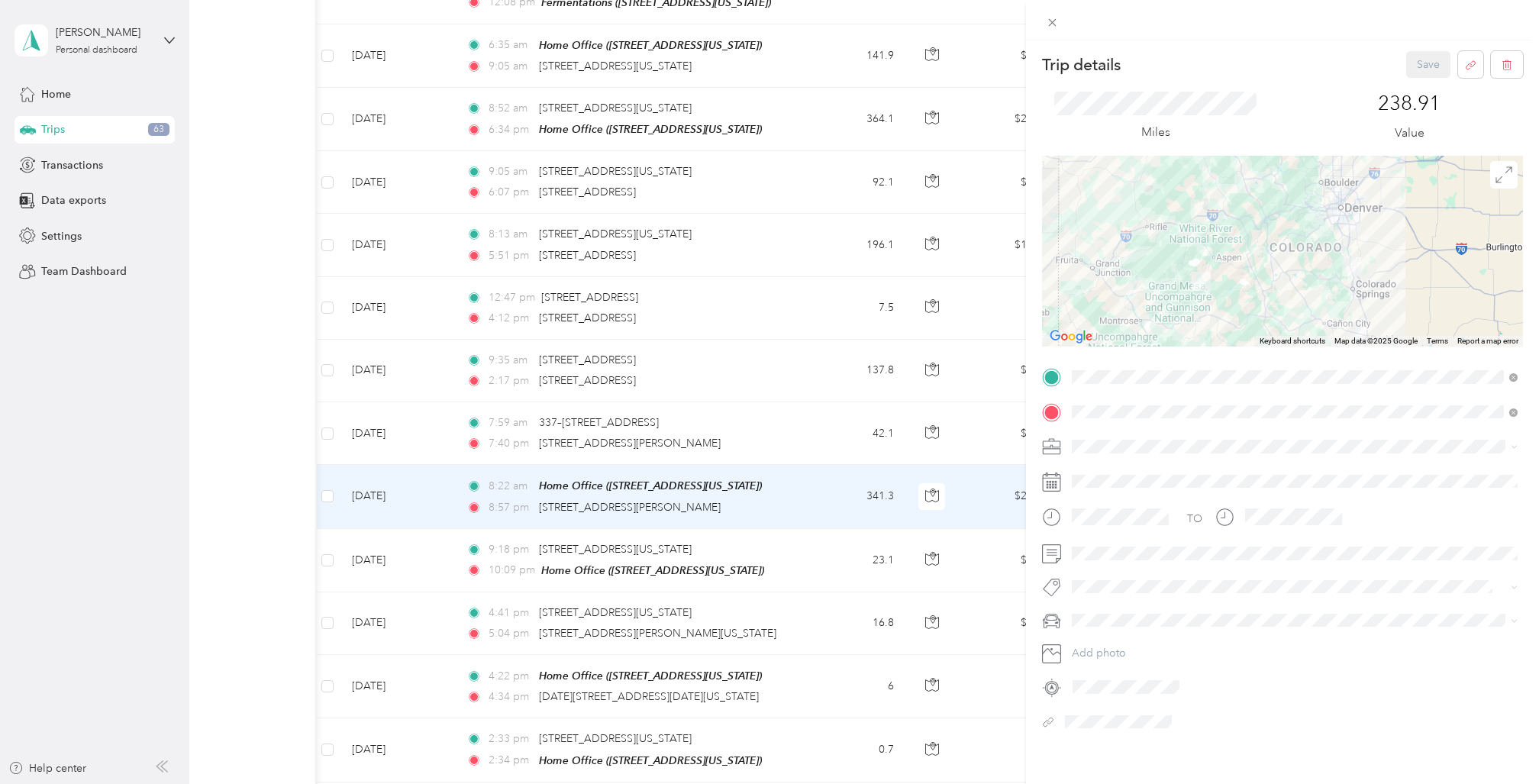
click at [1078, 579] on div "Other" at bounding box center [1295, 574] width 435 height 16
click at [1056, 558] on div at bounding box center [1283, 553] width 481 height 25
click at [1419, 61] on button "Save" at bounding box center [1428, 64] width 44 height 26
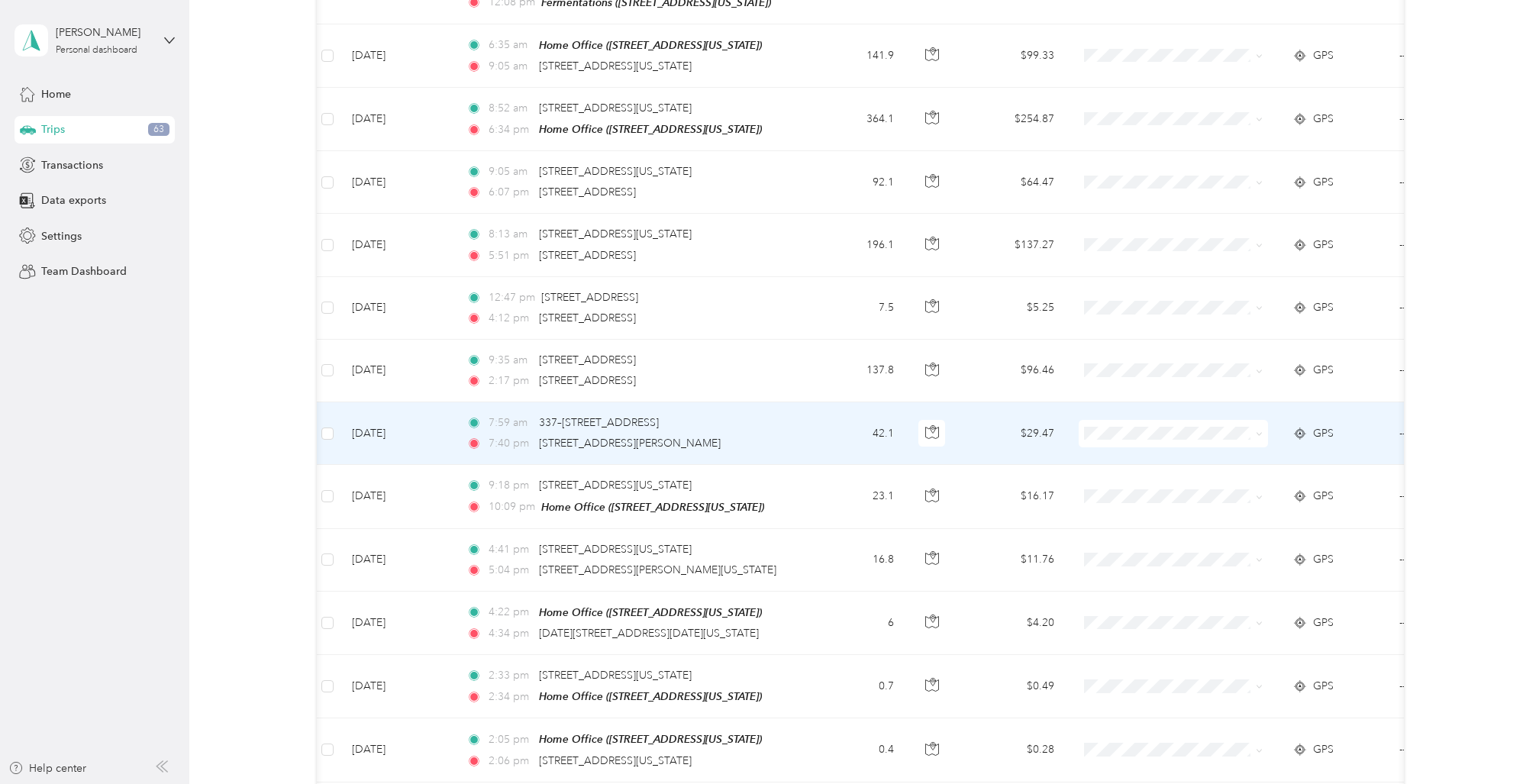
click at [811, 402] on td "42.1" at bounding box center [856, 433] width 100 height 62
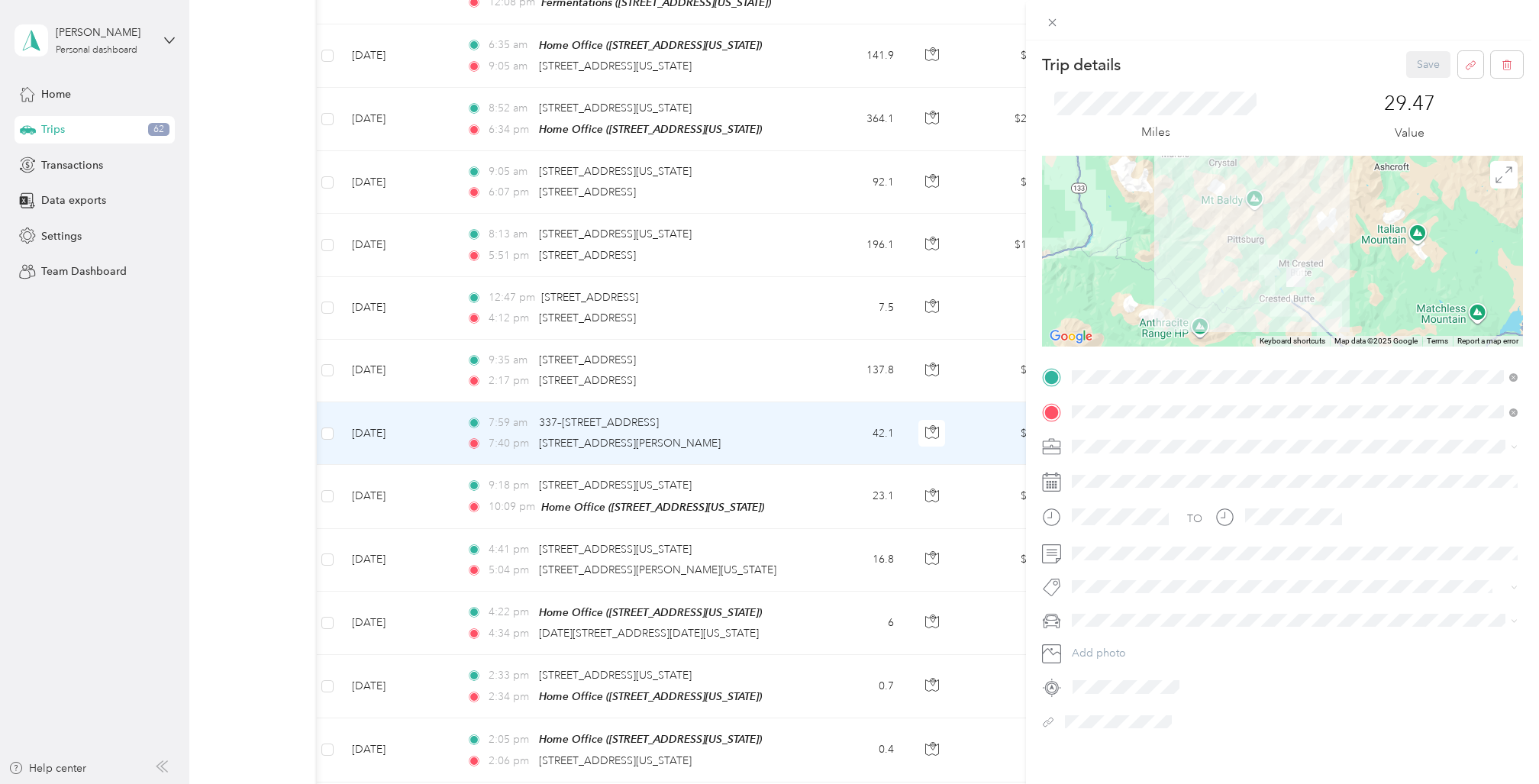
click at [1100, 572] on span "Other" at bounding box center [1092, 574] width 28 height 13
click at [1422, 63] on button "Save" at bounding box center [1428, 64] width 44 height 26
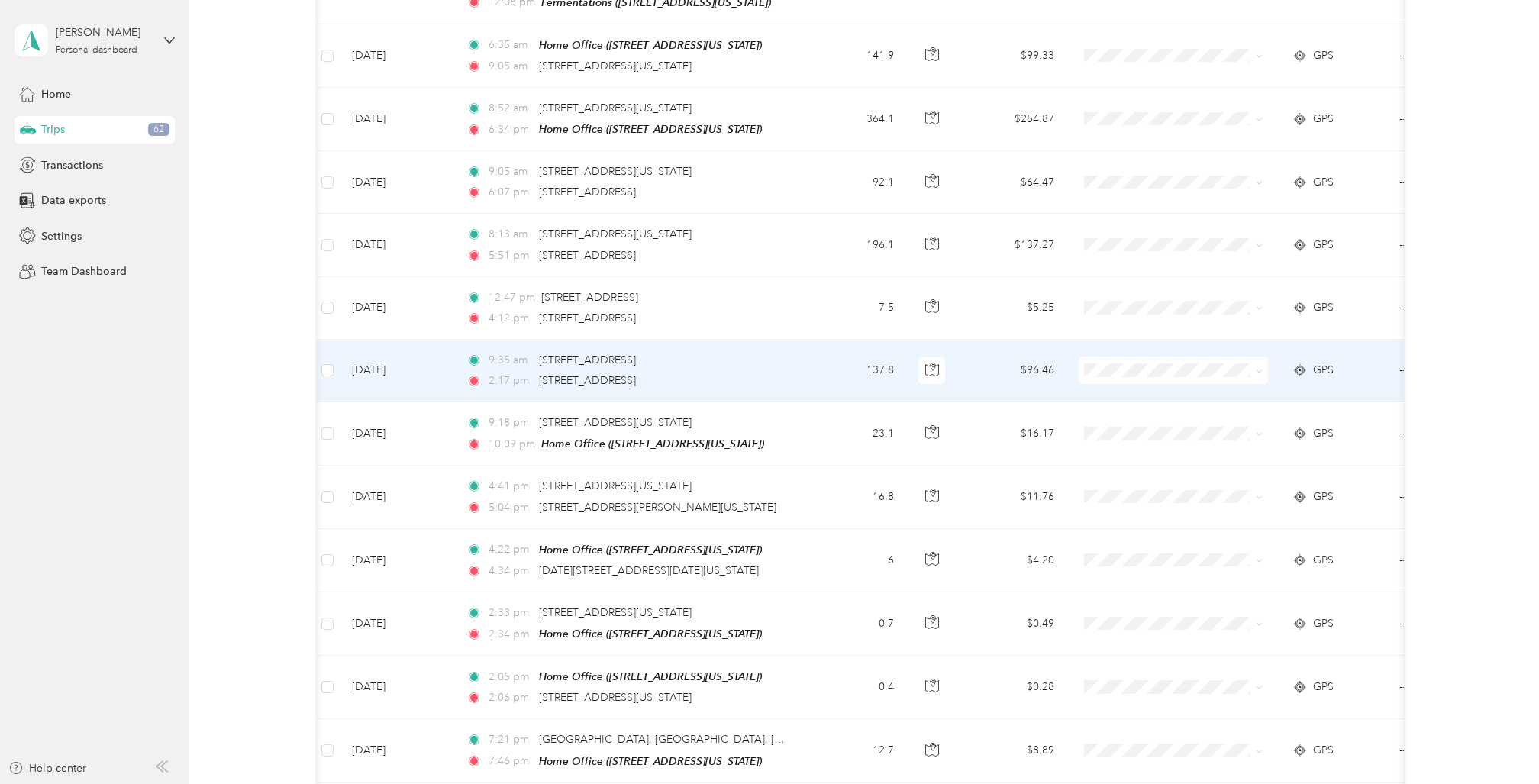
click at [779, 372] on div "2:17 pm [STREET_ADDRESS]" at bounding box center [627, 380] width 320 height 17
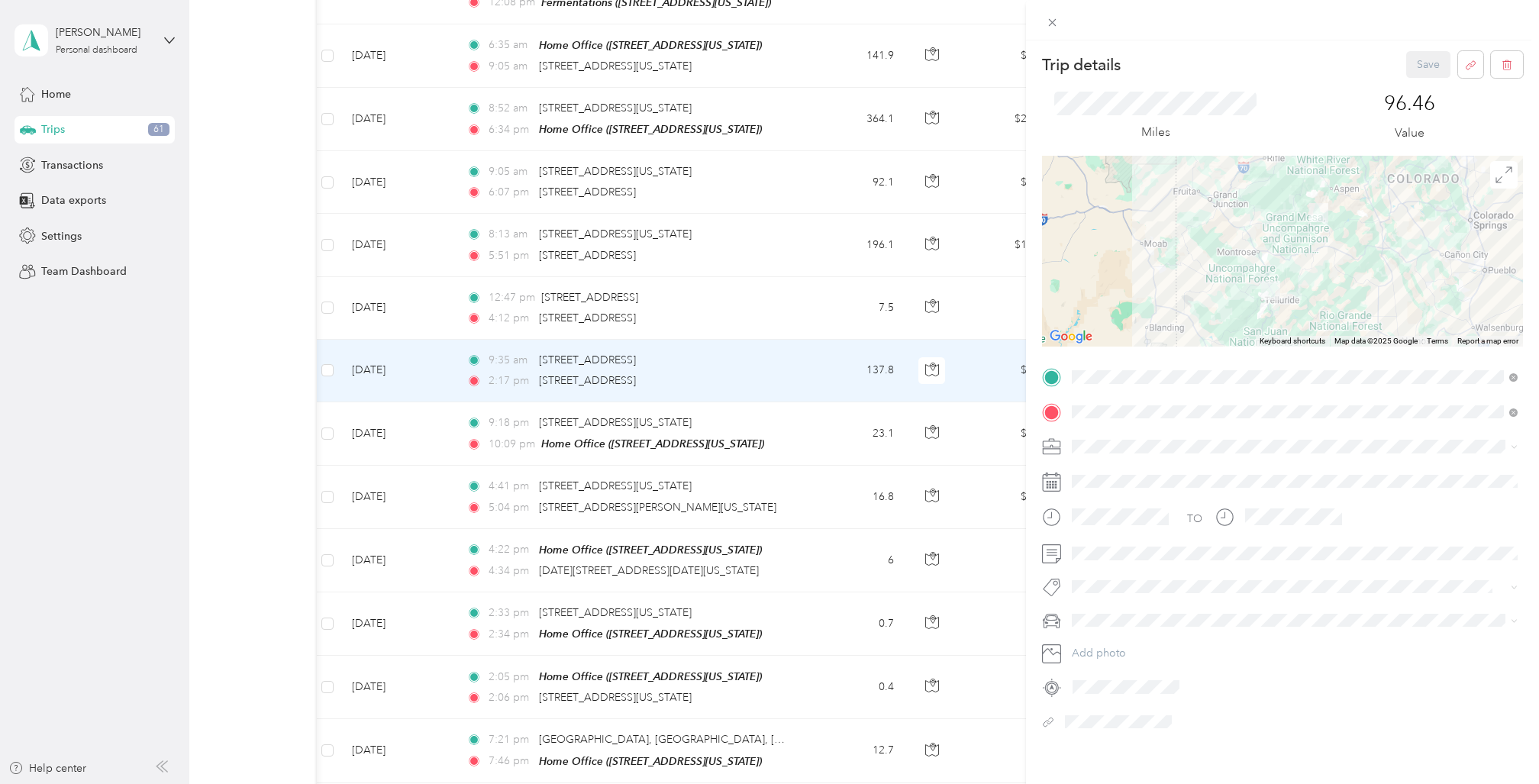
click at [1109, 575] on div "Other" at bounding box center [1295, 575] width 435 height 16
click at [1427, 58] on button "Save" at bounding box center [1428, 64] width 44 height 26
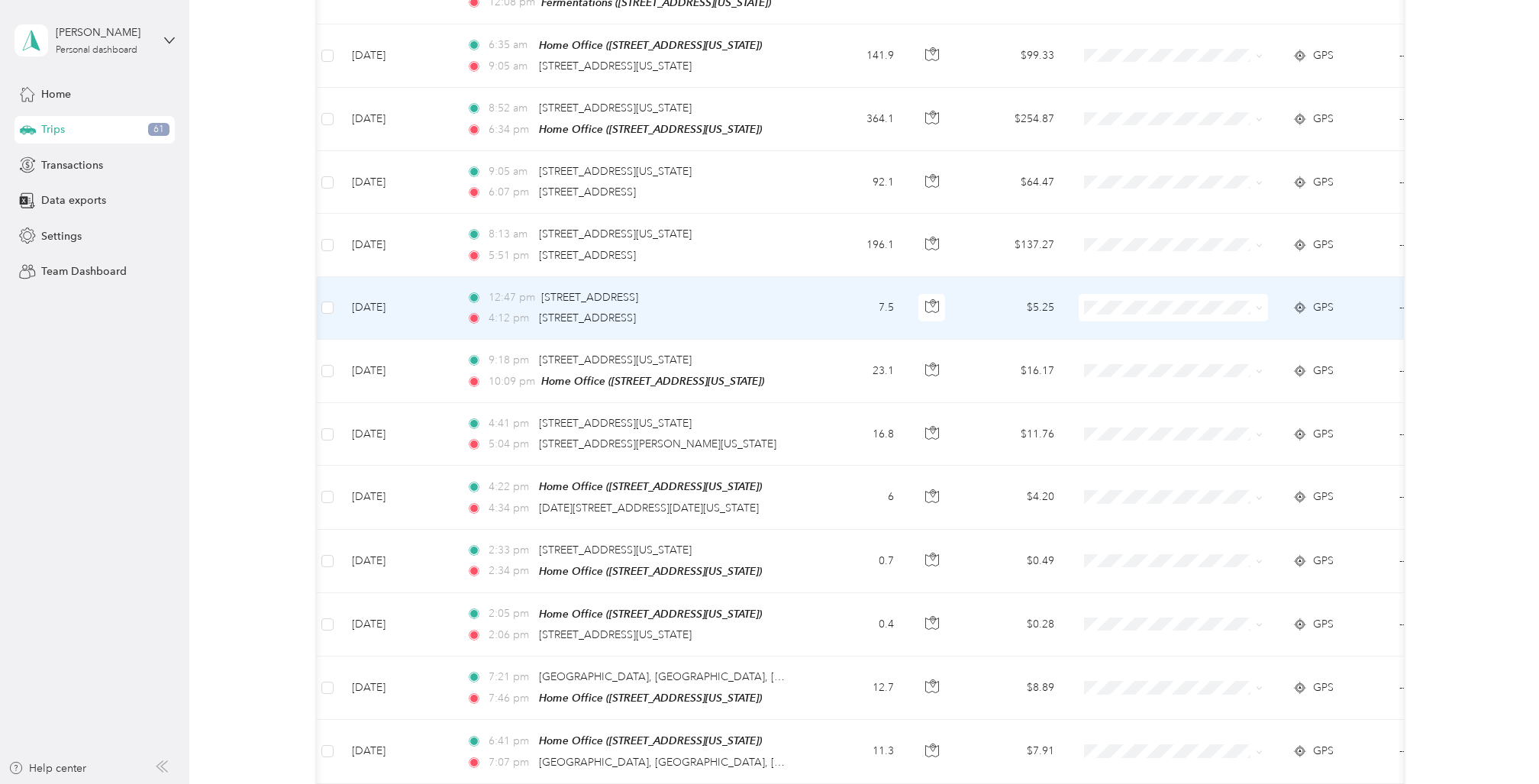
click at [440, 277] on td "[DATE]" at bounding box center [397, 308] width 114 height 62
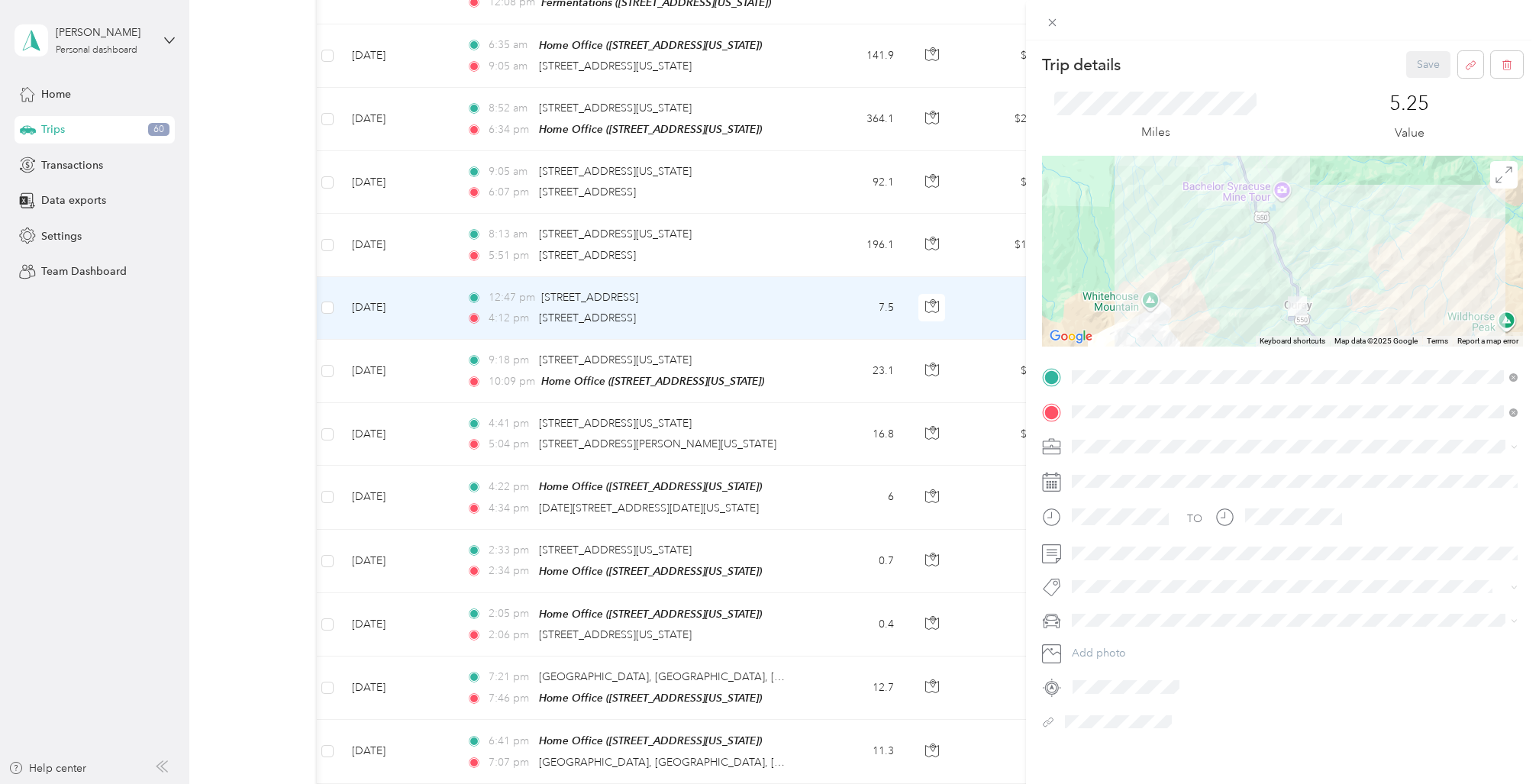
click at [1103, 574] on span "Other" at bounding box center [1092, 579] width 28 height 13
click at [1429, 61] on button "Save" at bounding box center [1428, 64] width 44 height 26
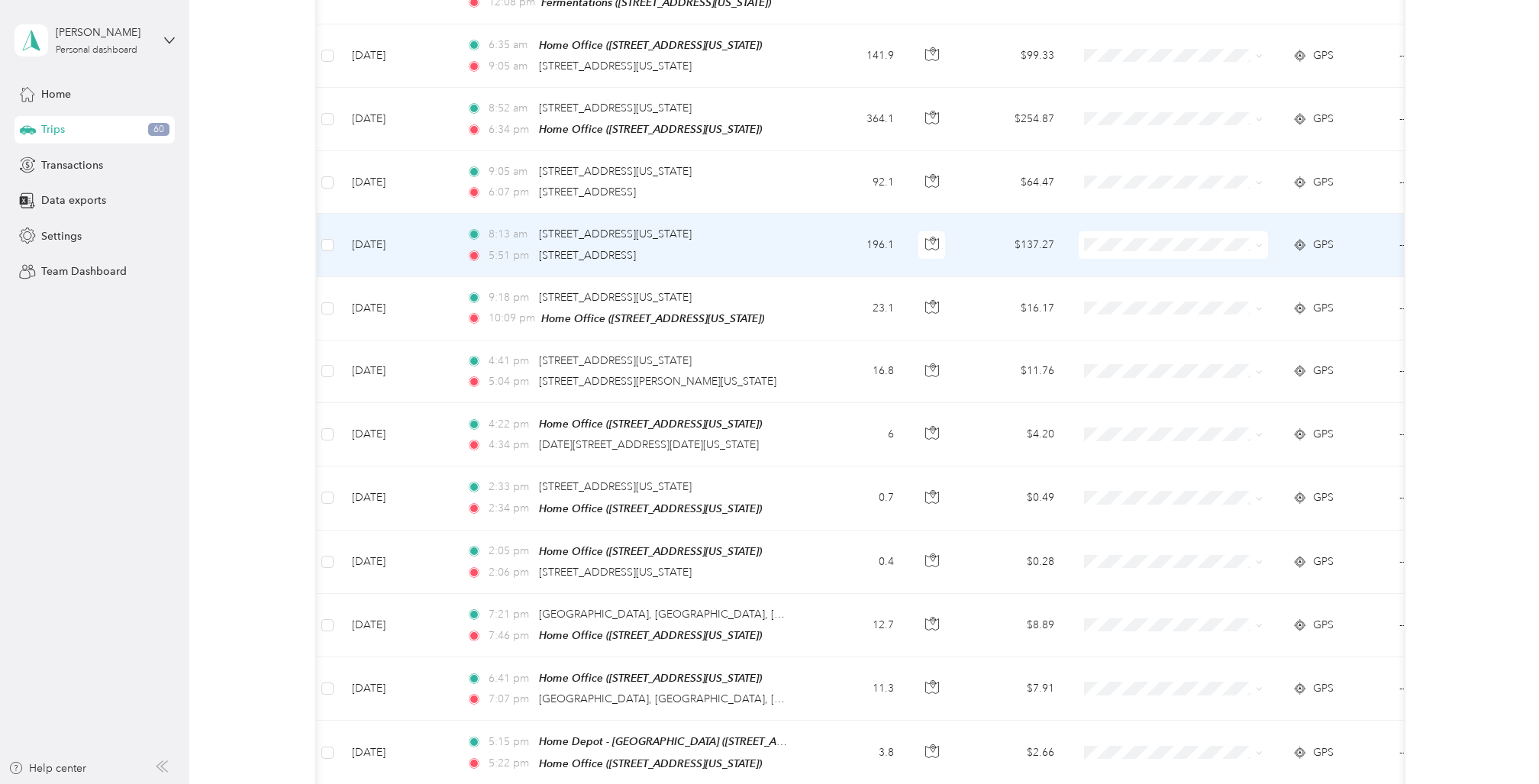
click at [443, 214] on td "[DATE]" at bounding box center [397, 245] width 114 height 62
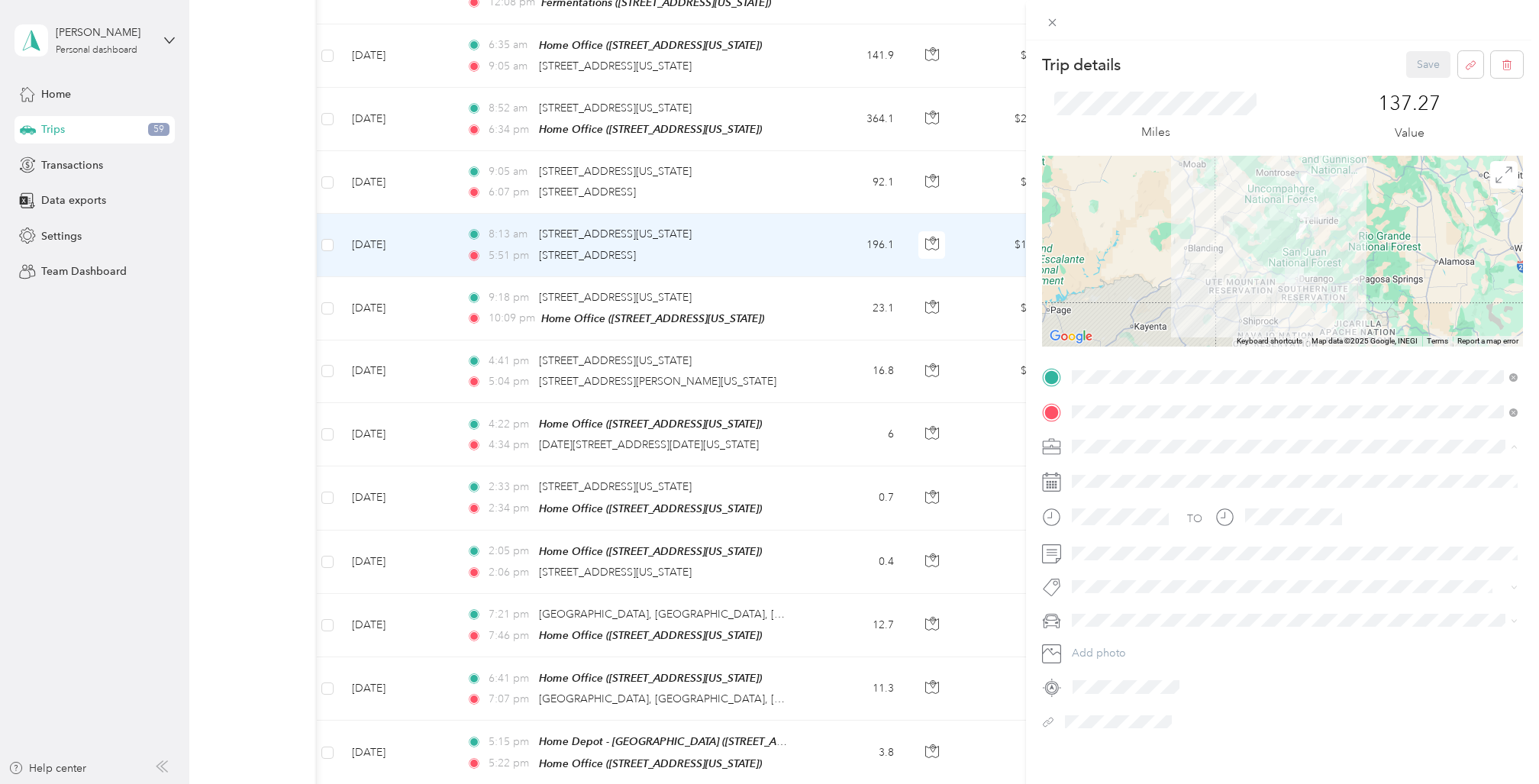
click at [1104, 568] on li "Other" at bounding box center [1295, 579] width 457 height 26
click at [1420, 62] on button "Save" at bounding box center [1428, 64] width 44 height 26
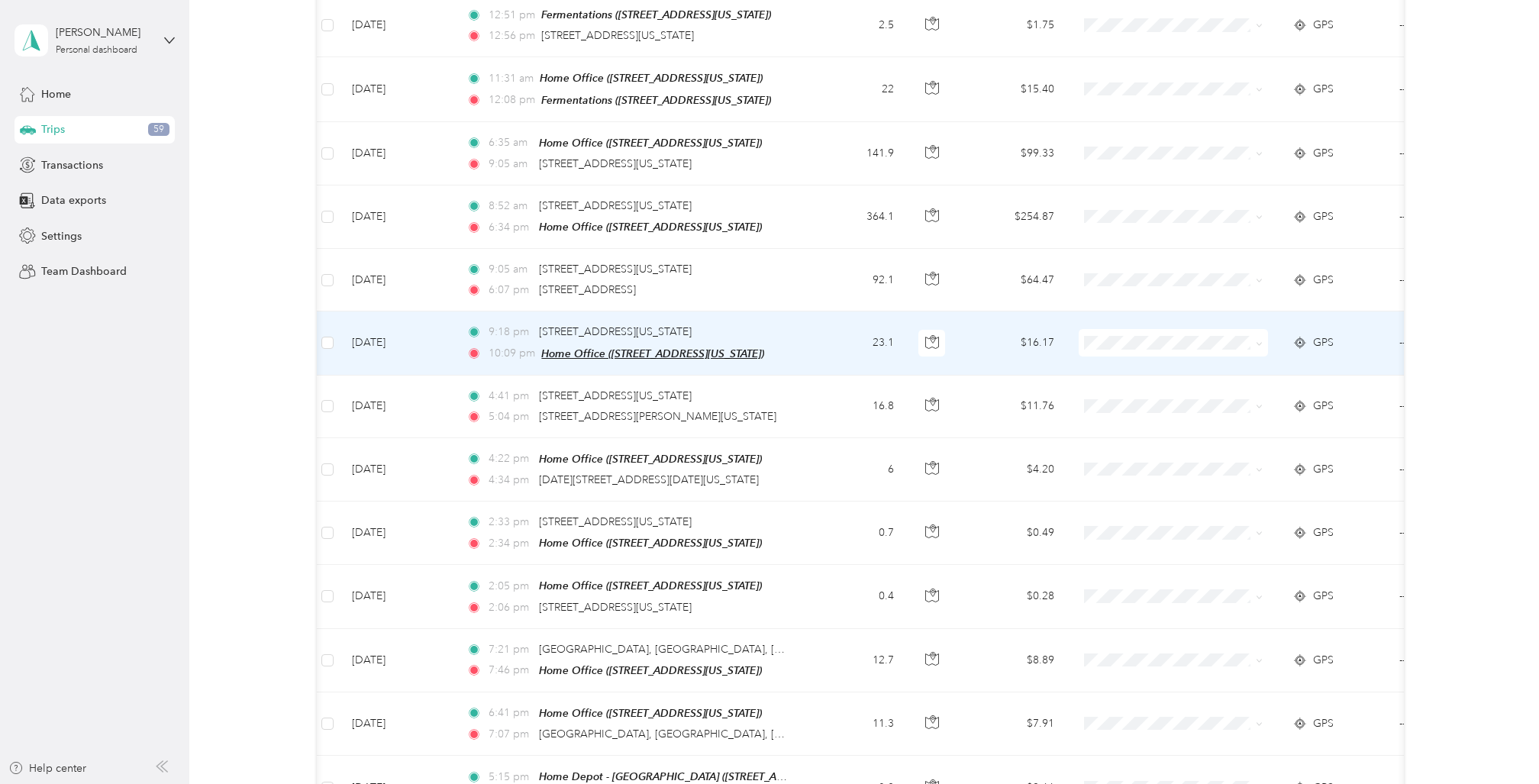
scroll to position [2055, 0]
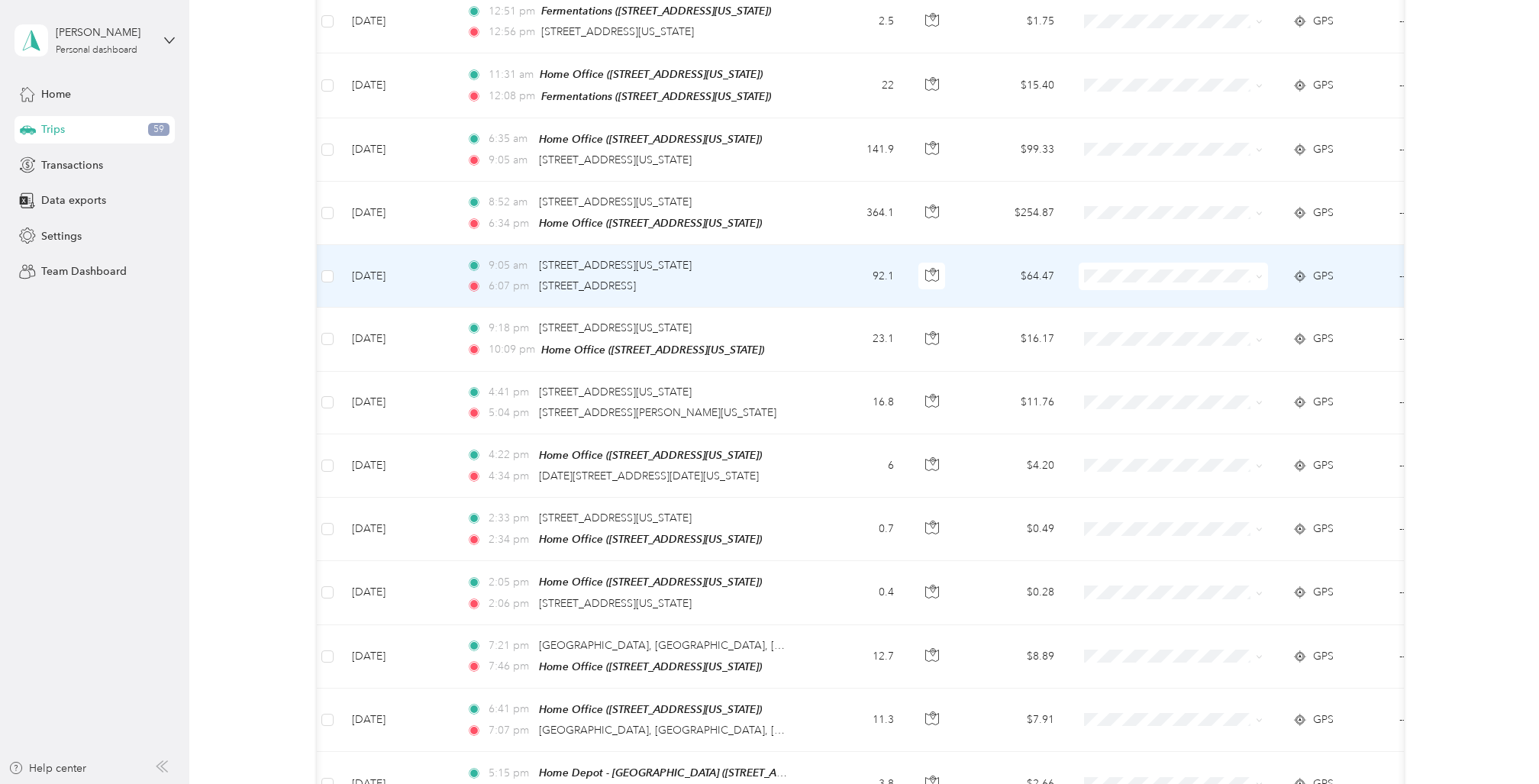
click at [828, 245] on td "92.1" at bounding box center [856, 275] width 100 height 62
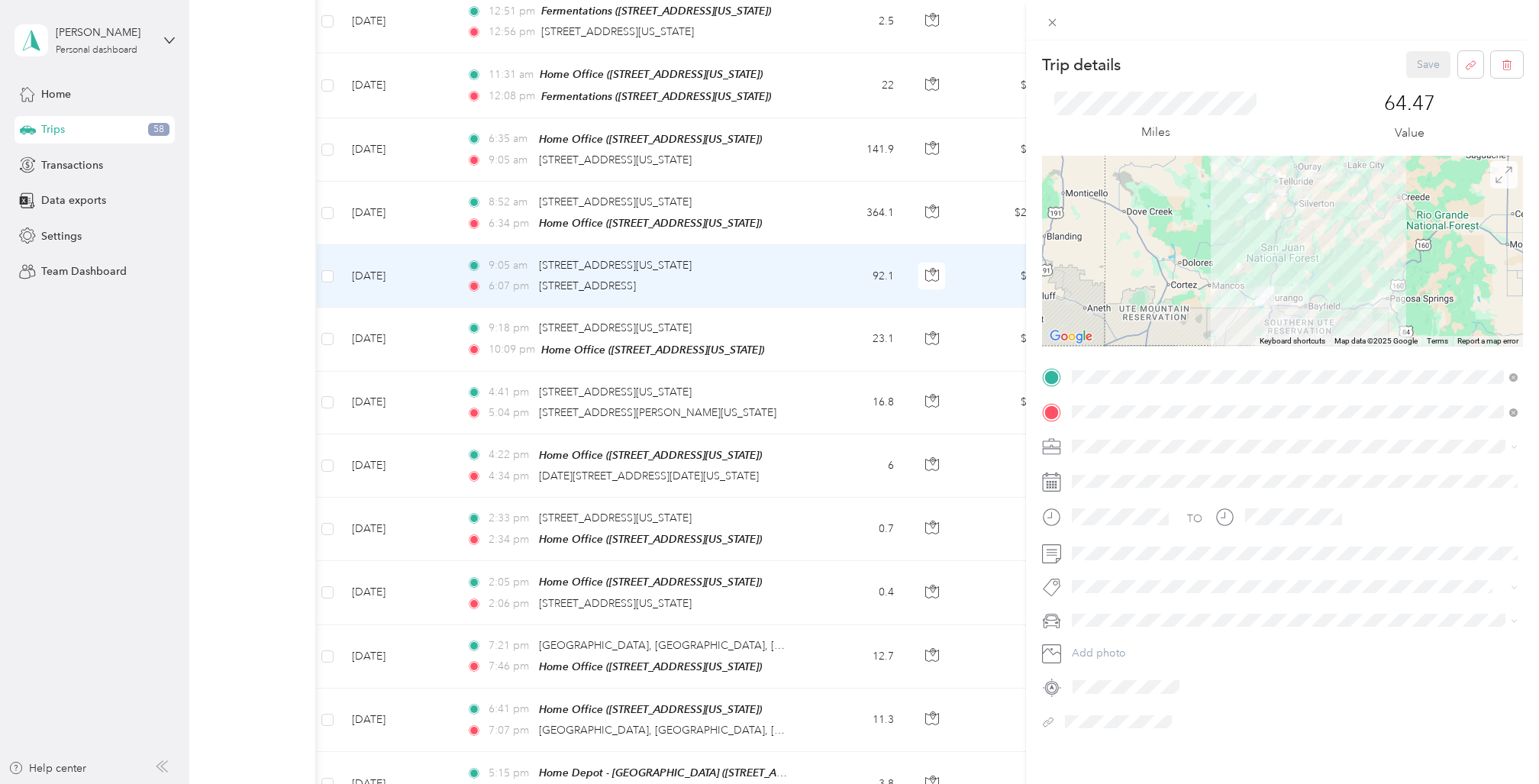
click at [1504, 170] on icon at bounding box center [1504, 174] width 17 height 17
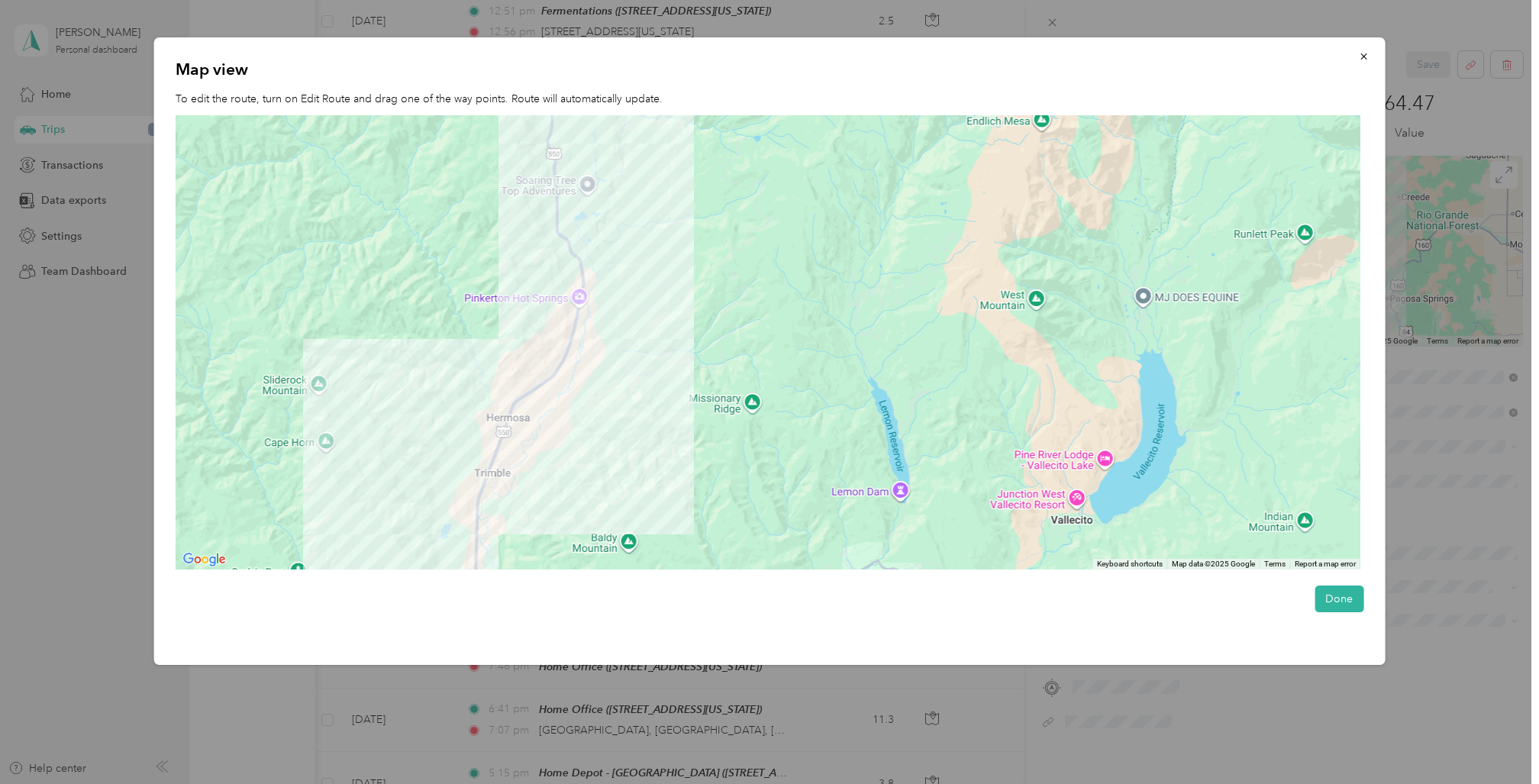
drag, startPoint x: 699, startPoint y: 414, endPoint x: 808, endPoint y: 152, distance: 283.8
click at [808, 152] on div at bounding box center [768, 342] width 1185 height 455
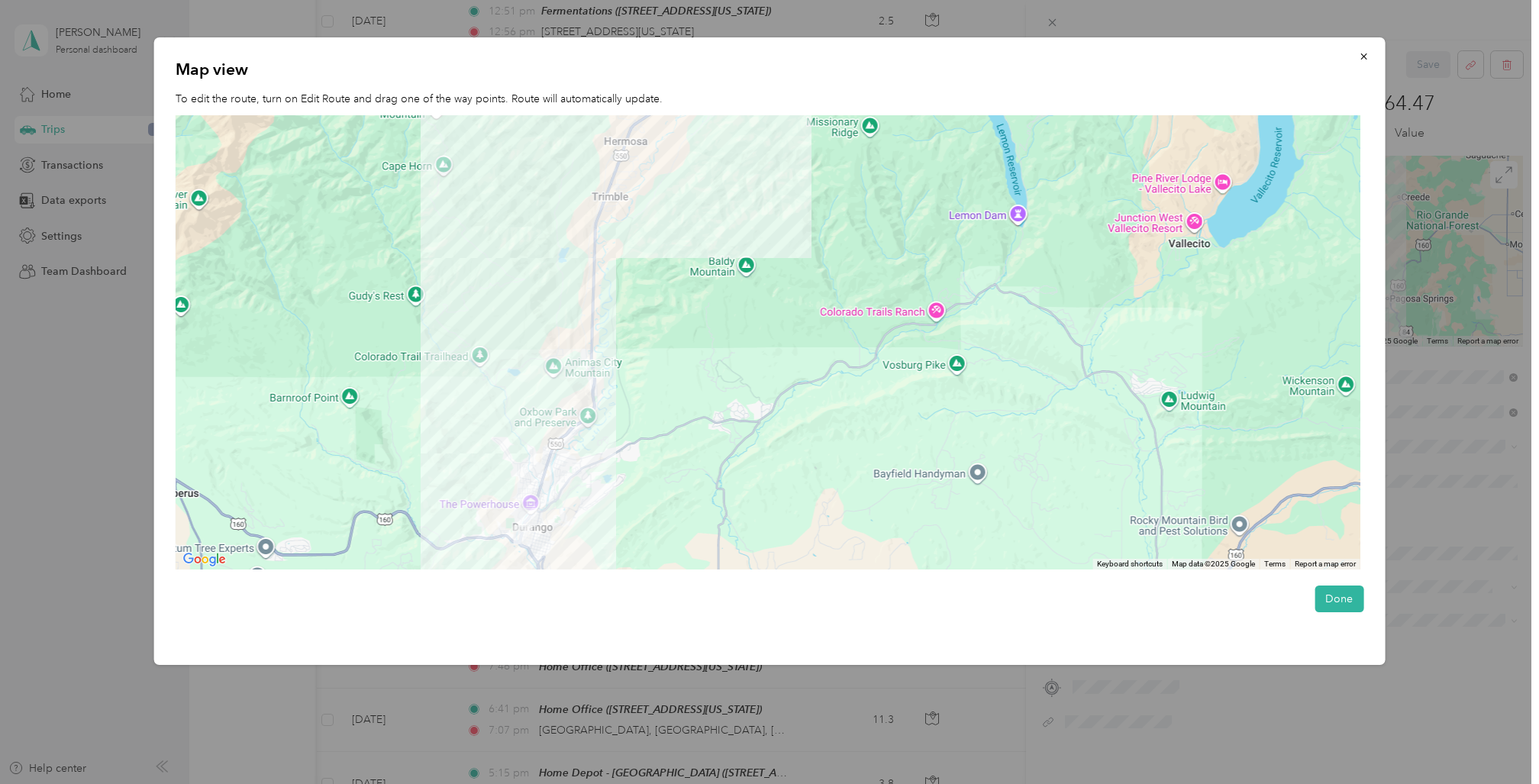
drag, startPoint x: 742, startPoint y: 316, endPoint x: 860, endPoint y: 37, distance: 302.9
click at [860, 783] on div "Trip details Save This trip cannot be edited because it is either under review,…" at bounding box center [766, 784] width 1532 height 0
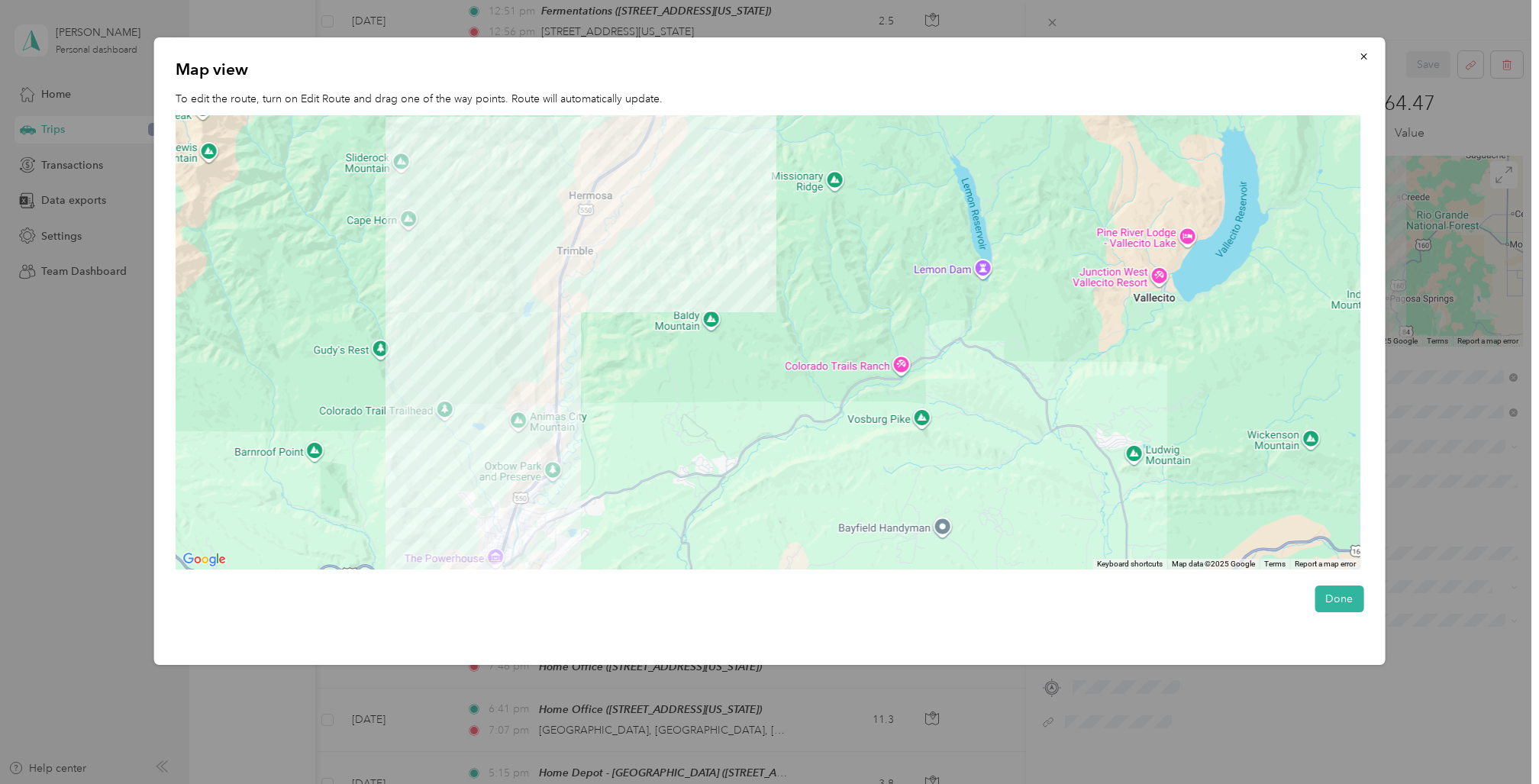
drag, startPoint x: 748, startPoint y: 349, endPoint x: 713, endPoint y: 402, distance: 63.5
click at [713, 402] on div at bounding box center [768, 342] width 1185 height 455
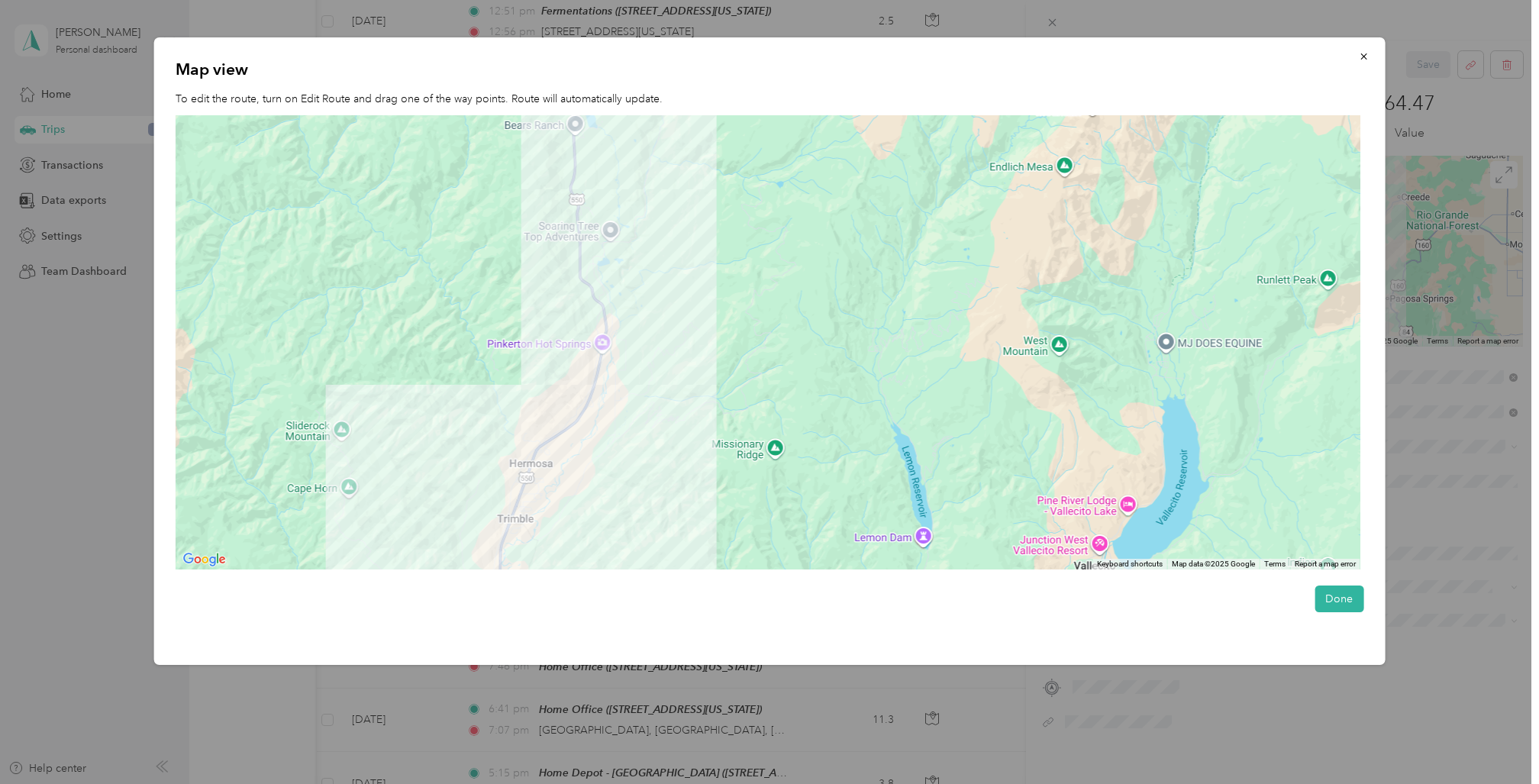
drag, startPoint x: 731, startPoint y: 236, endPoint x: 660, endPoint y: 548, distance: 320.0
click at [660, 548] on div at bounding box center [768, 342] width 1185 height 455
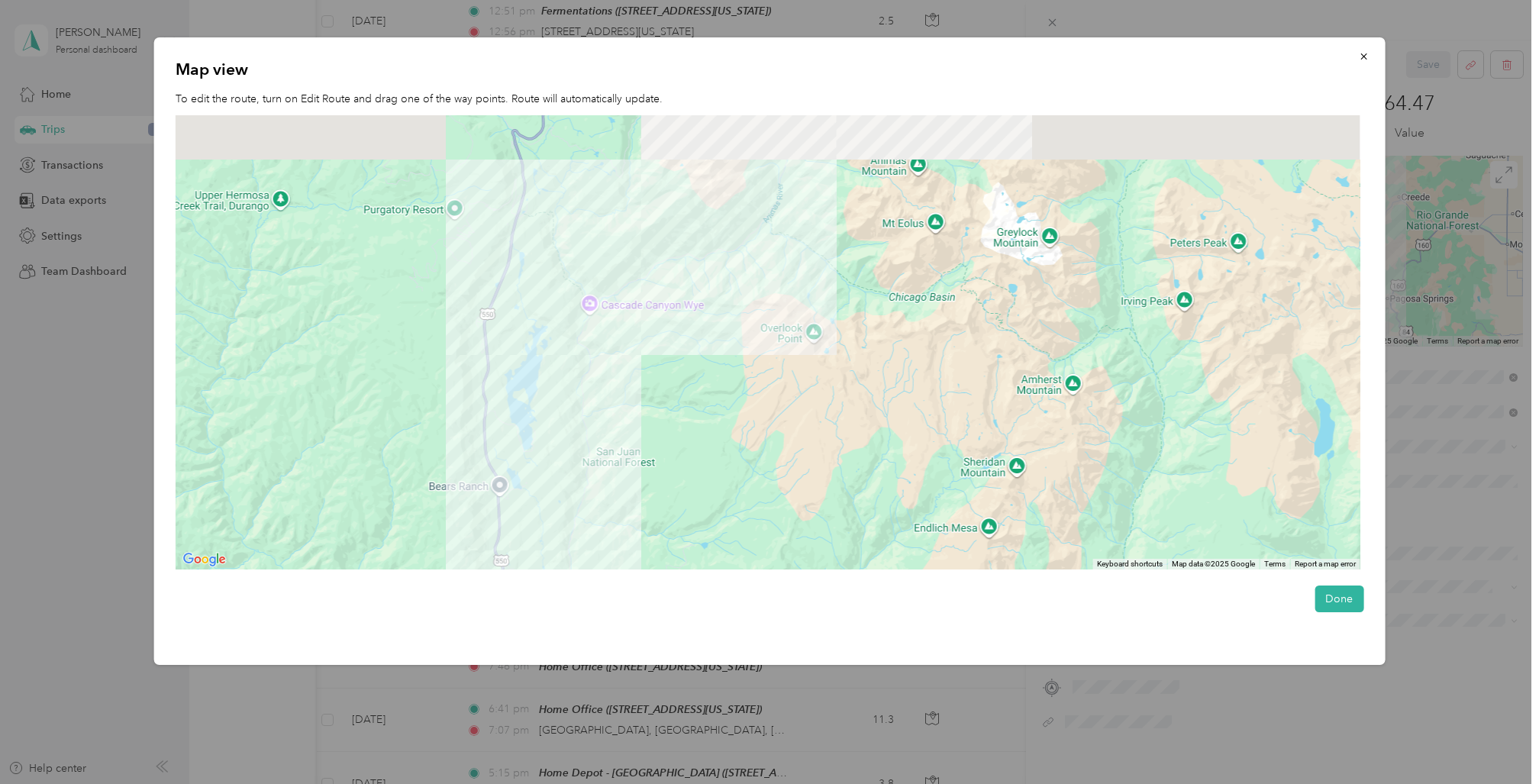
drag, startPoint x: 743, startPoint y: 239, endPoint x: 675, endPoint y: 570, distance: 337.9
click at [675, 571] on div "Map view To edit the route, turn on Edit Route and drag one of the way points. …" at bounding box center [770, 350] width 1232 height 627
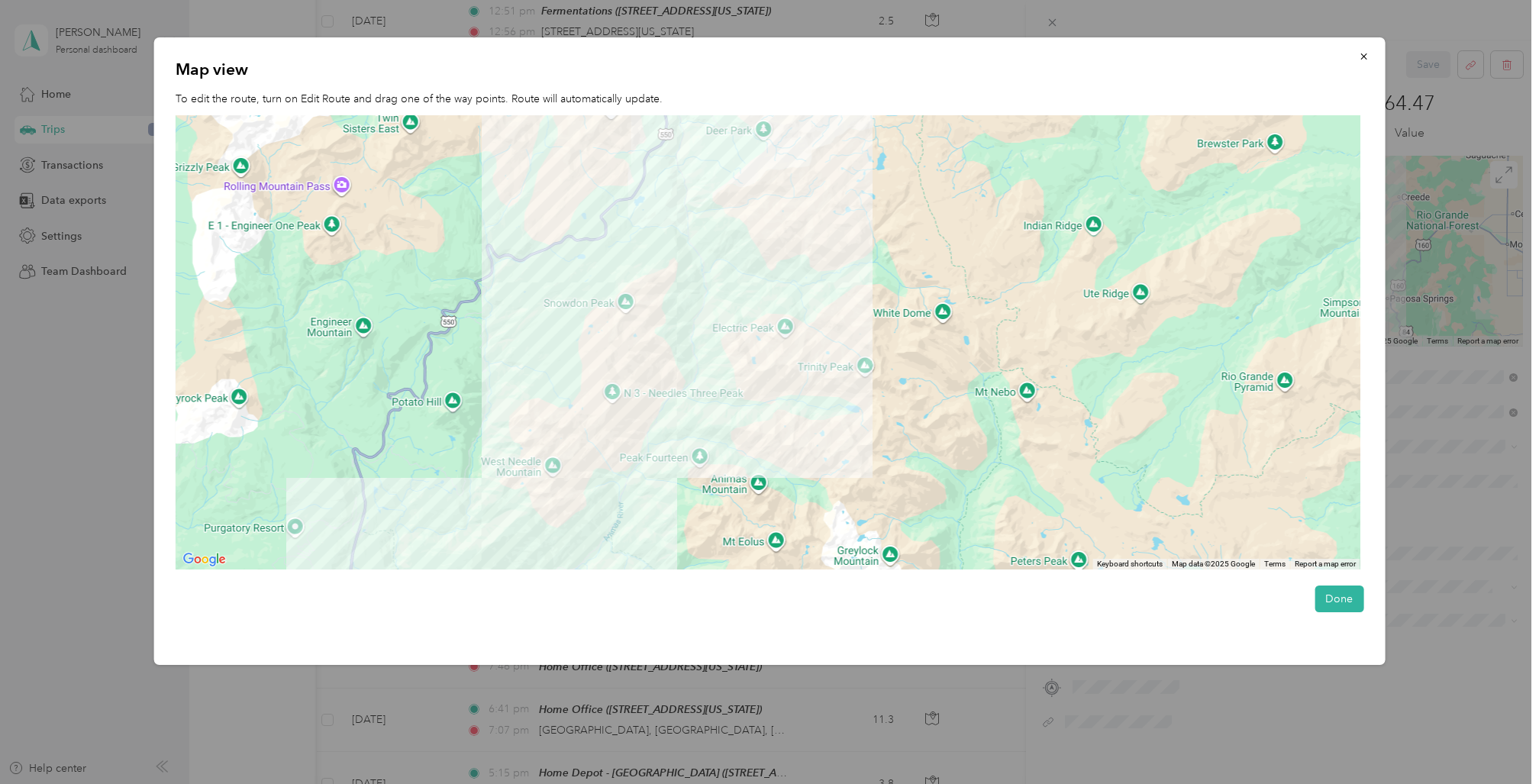
drag, startPoint x: 820, startPoint y: 256, endPoint x: 665, endPoint y: 561, distance: 342.1
click at [665, 561] on div at bounding box center [768, 342] width 1185 height 455
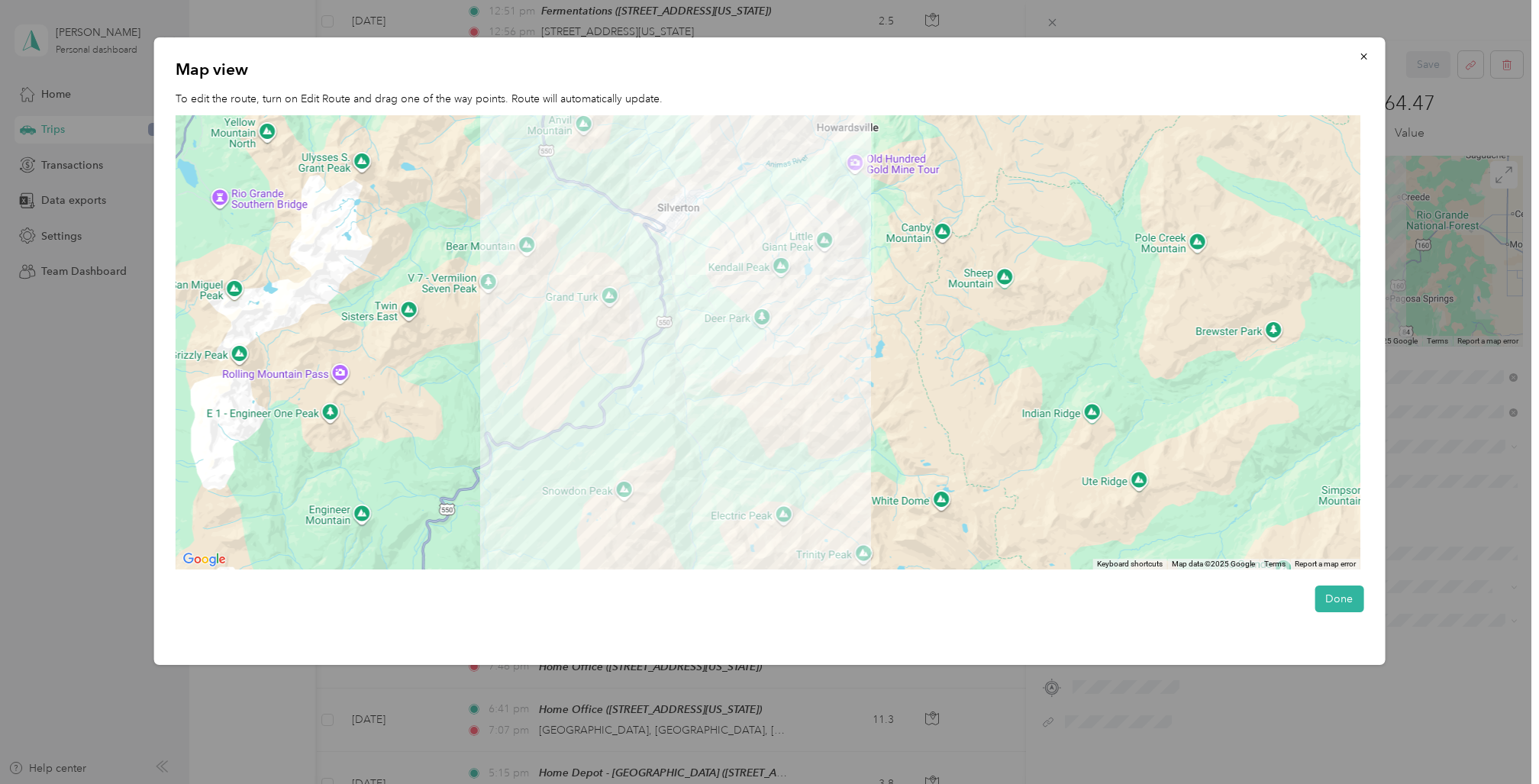
drag, startPoint x: 794, startPoint y: 197, endPoint x: 792, endPoint y: 386, distance: 189.0
click at [792, 386] on div at bounding box center [768, 342] width 1185 height 455
click at [1335, 595] on button "Done" at bounding box center [1339, 598] width 49 height 26
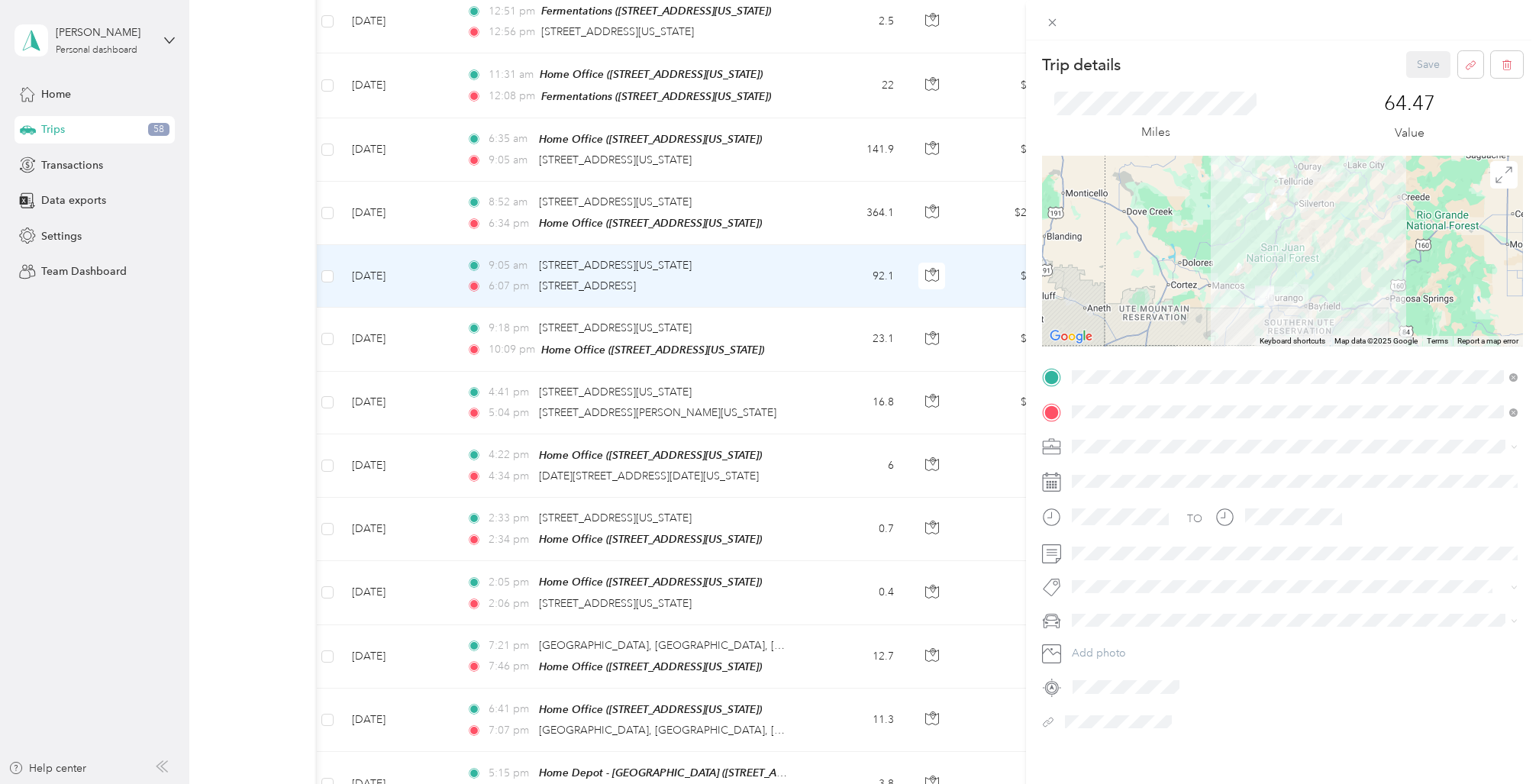
click at [1098, 581] on li "Other" at bounding box center [1295, 575] width 457 height 26
click at [1427, 62] on button "Save" at bounding box center [1428, 64] width 44 height 26
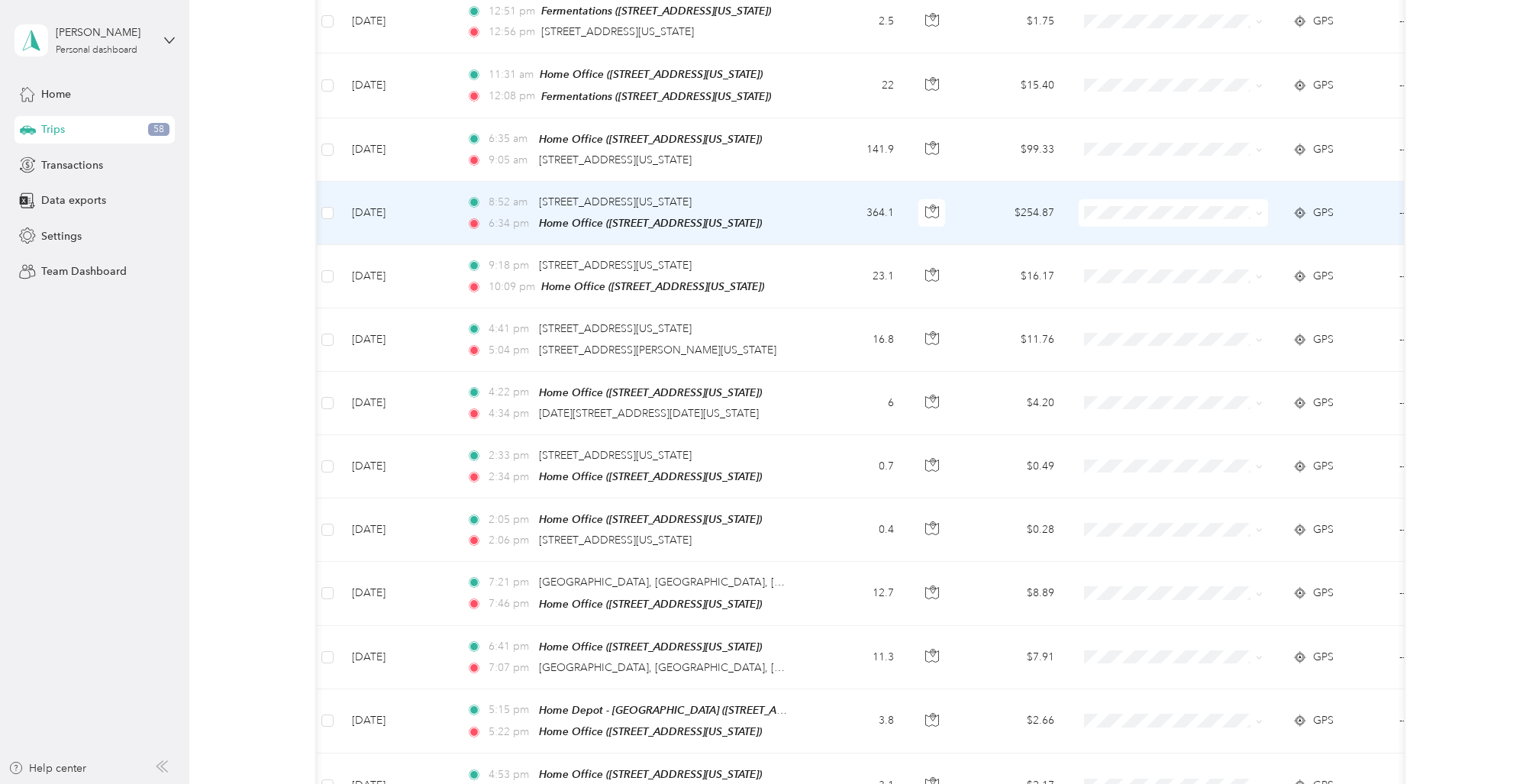
click at [825, 181] on td "364.1" at bounding box center [856, 213] width 100 height 63
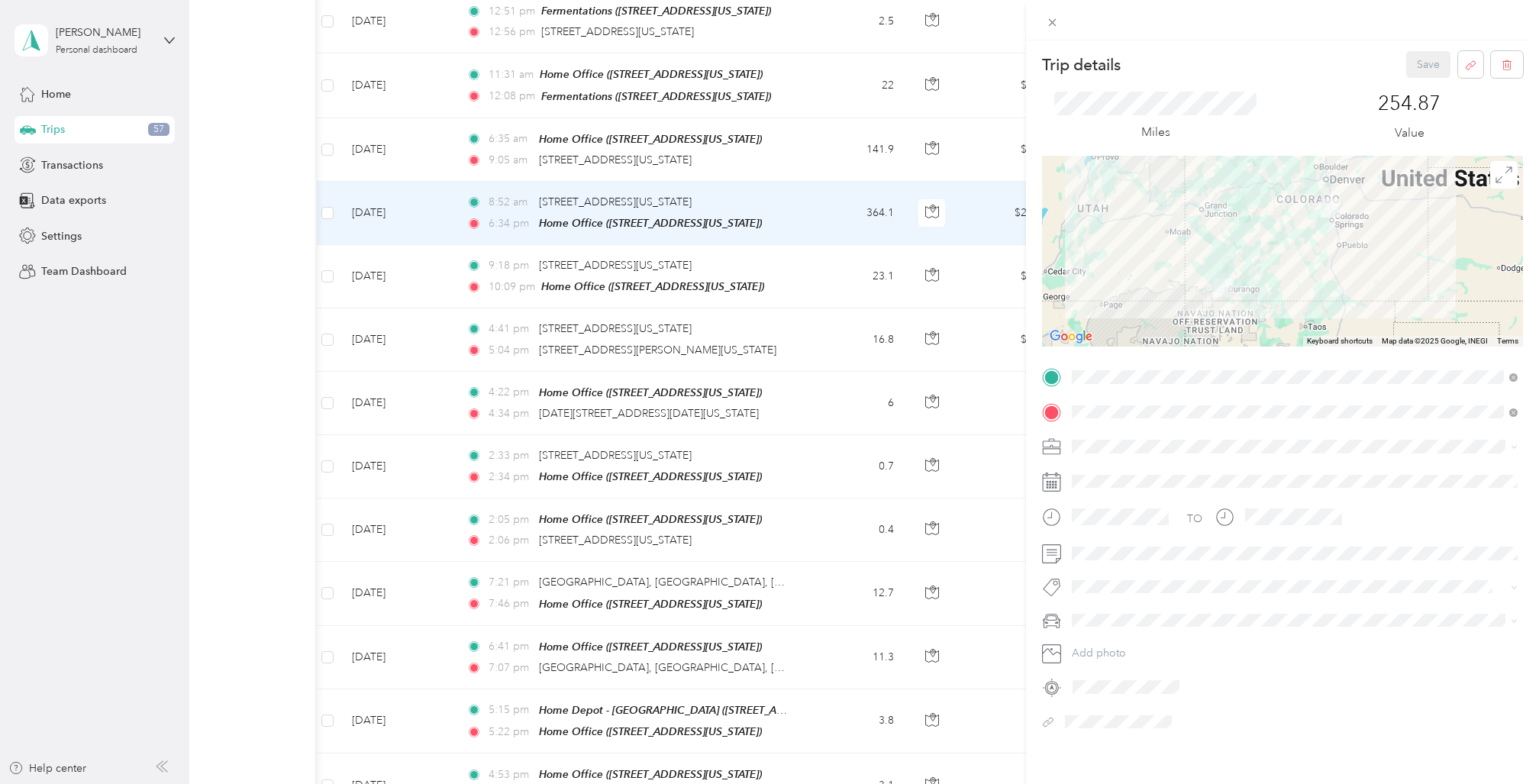
click at [1109, 579] on li "Other" at bounding box center [1295, 579] width 457 height 26
click at [1430, 55] on button "Save" at bounding box center [1428, 64] width 44 height 26
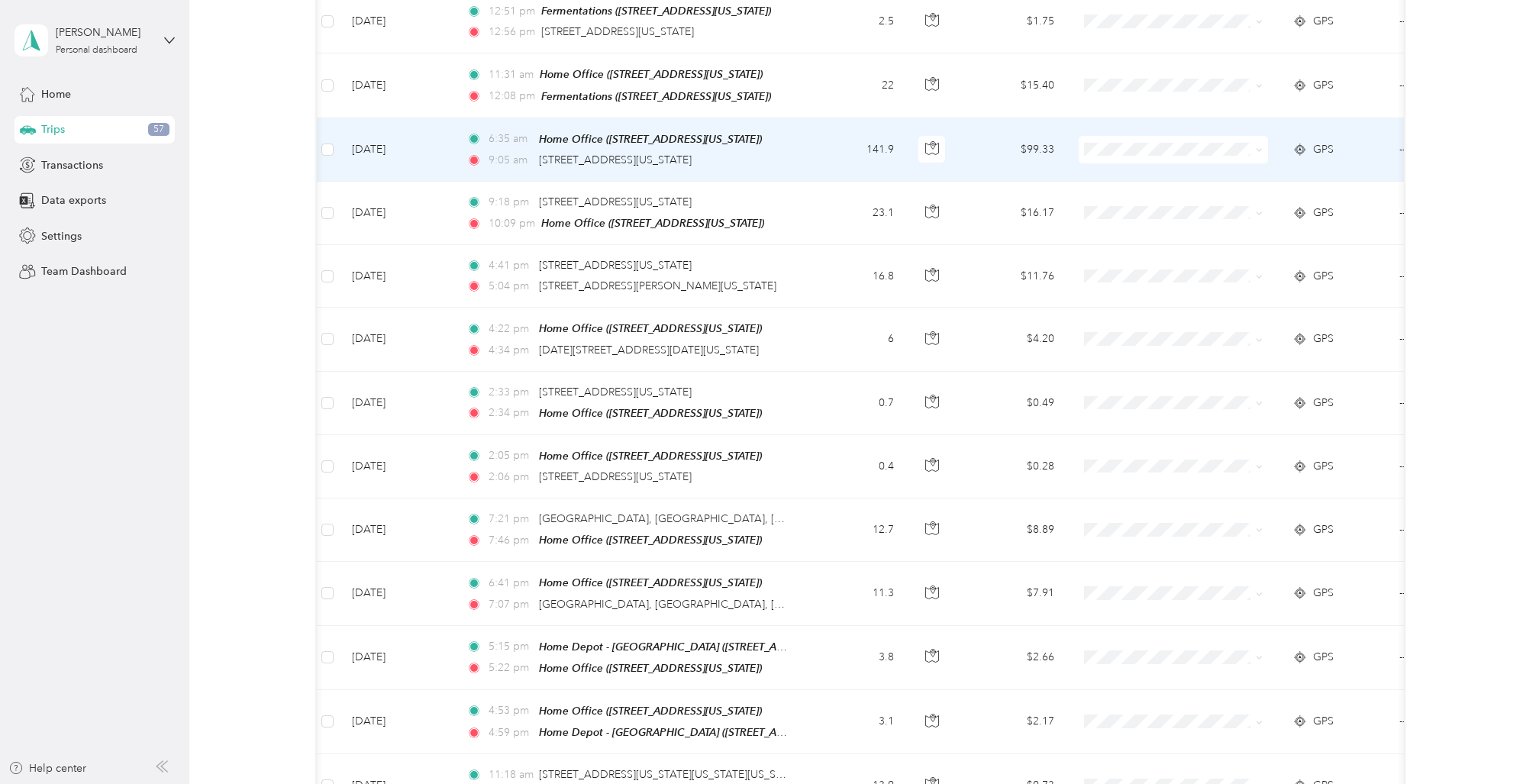
click at [442, 118] on td "[DATE]" at bounding box center [397, 150] width 114 height 63
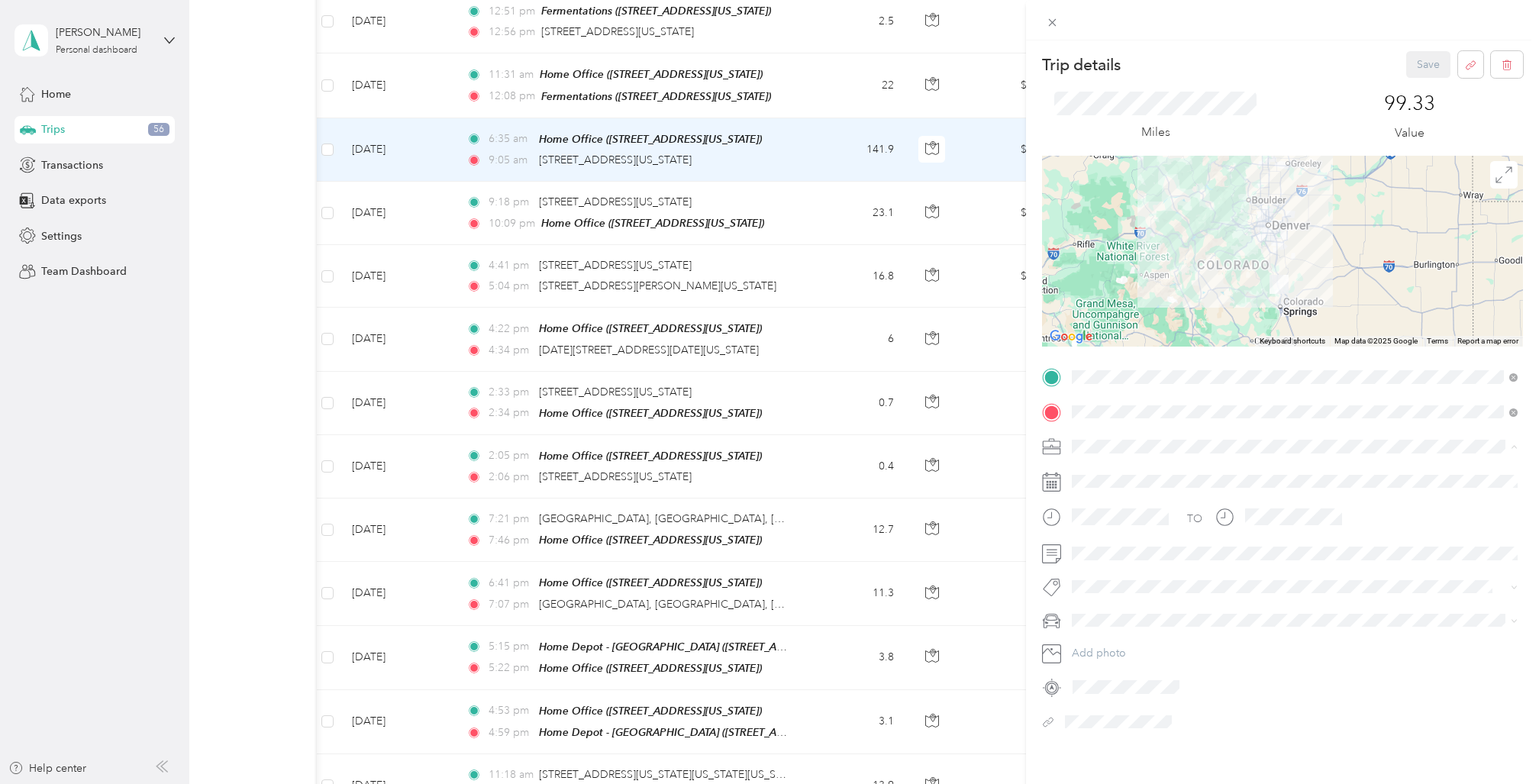
click at [1113, 579] on div "Other" at bounding box center [1295, 580] width 435 height 16
click at [1427, 61] on button "Save" at bounding box center [1428, 64] width 44 height 26
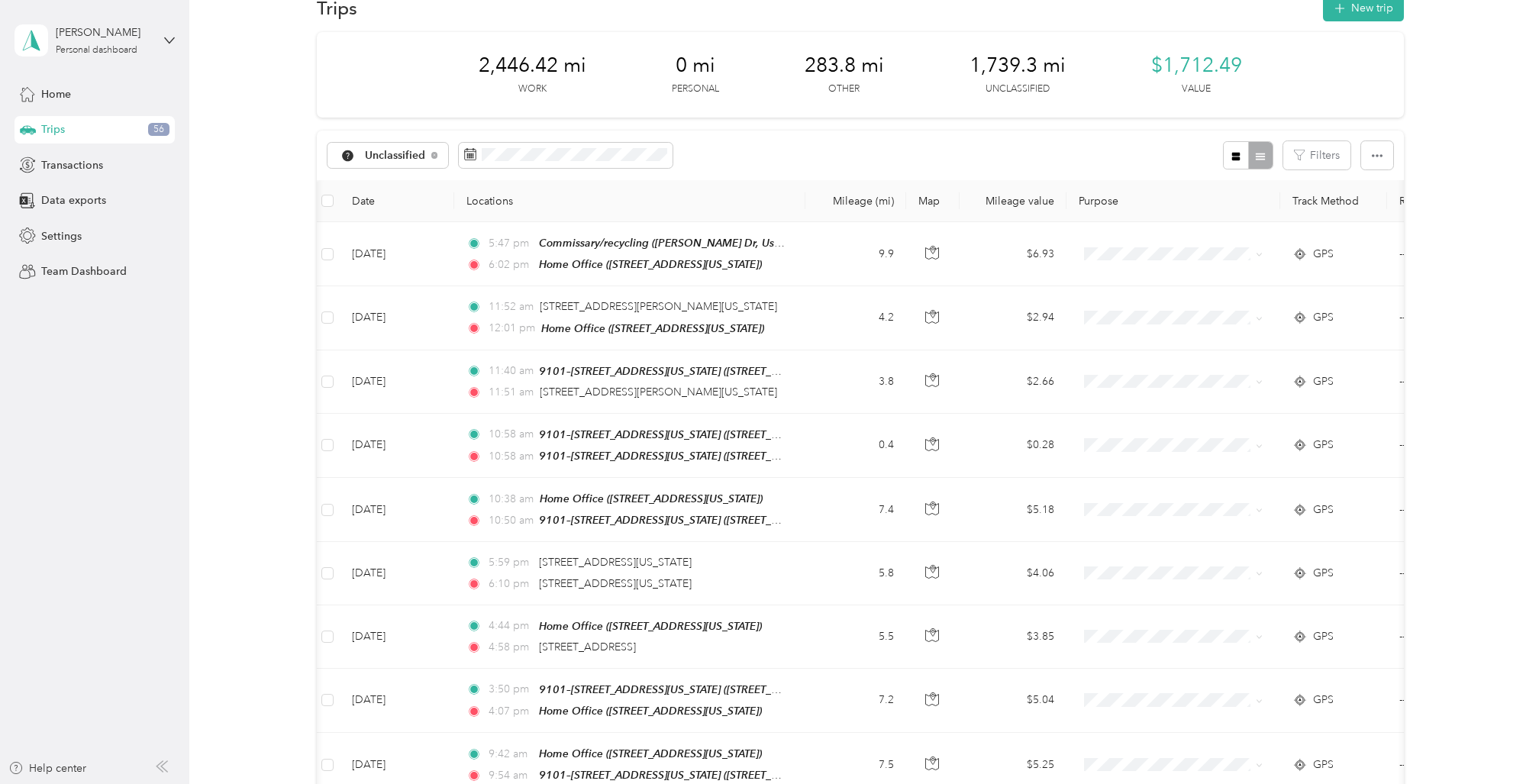
scroll to position [33, 0]
click at [59, 95] on span "Home" at bounding box center [56, 94] width 30 height 16
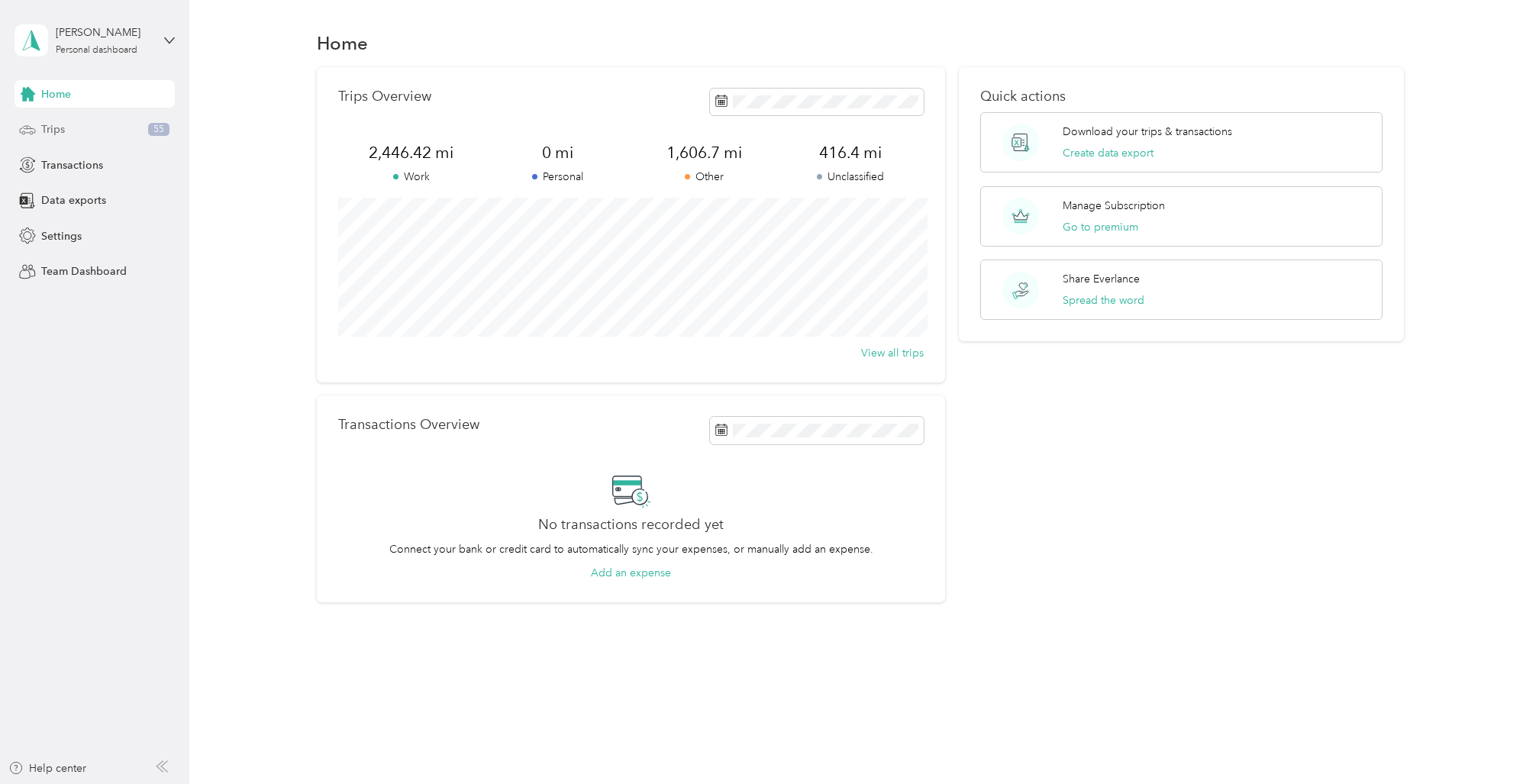
click at [62, 126] on span "Trips" at bounding box center [53, 129] width 24 height 16
